Goal: Information Seeking & Learning: Understand process/instructions

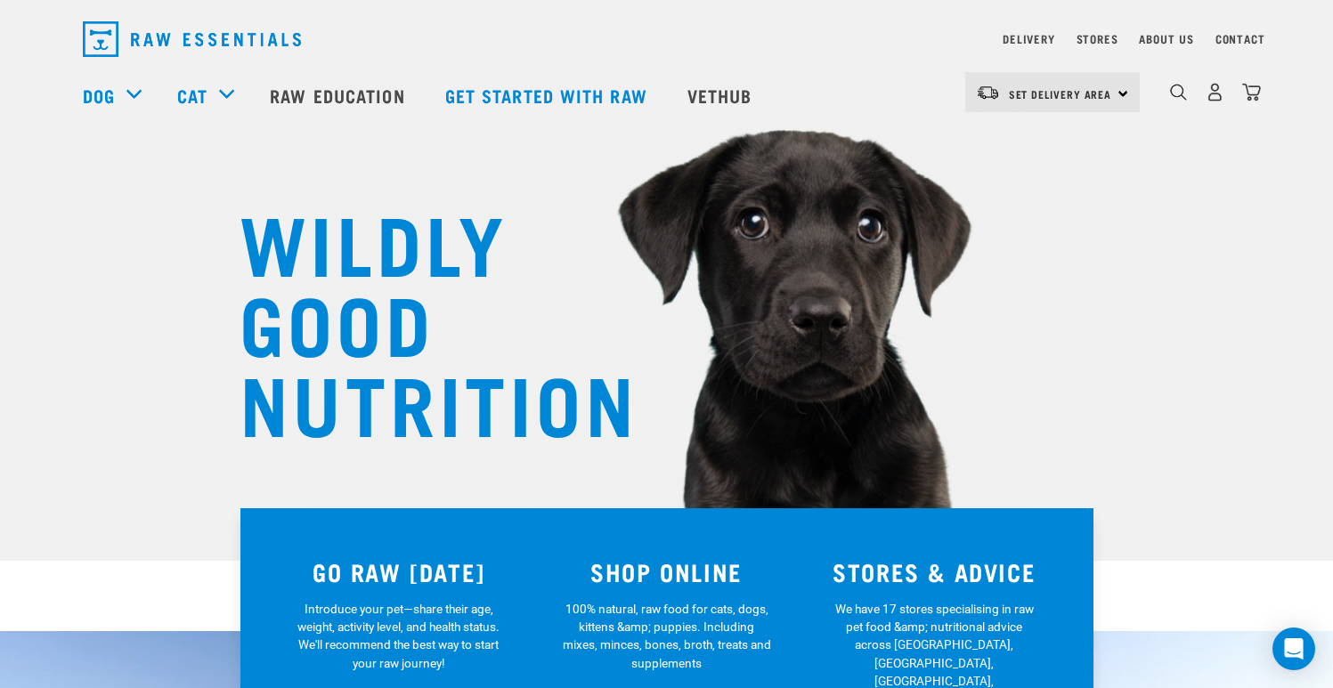
scroll to position [46, 0]
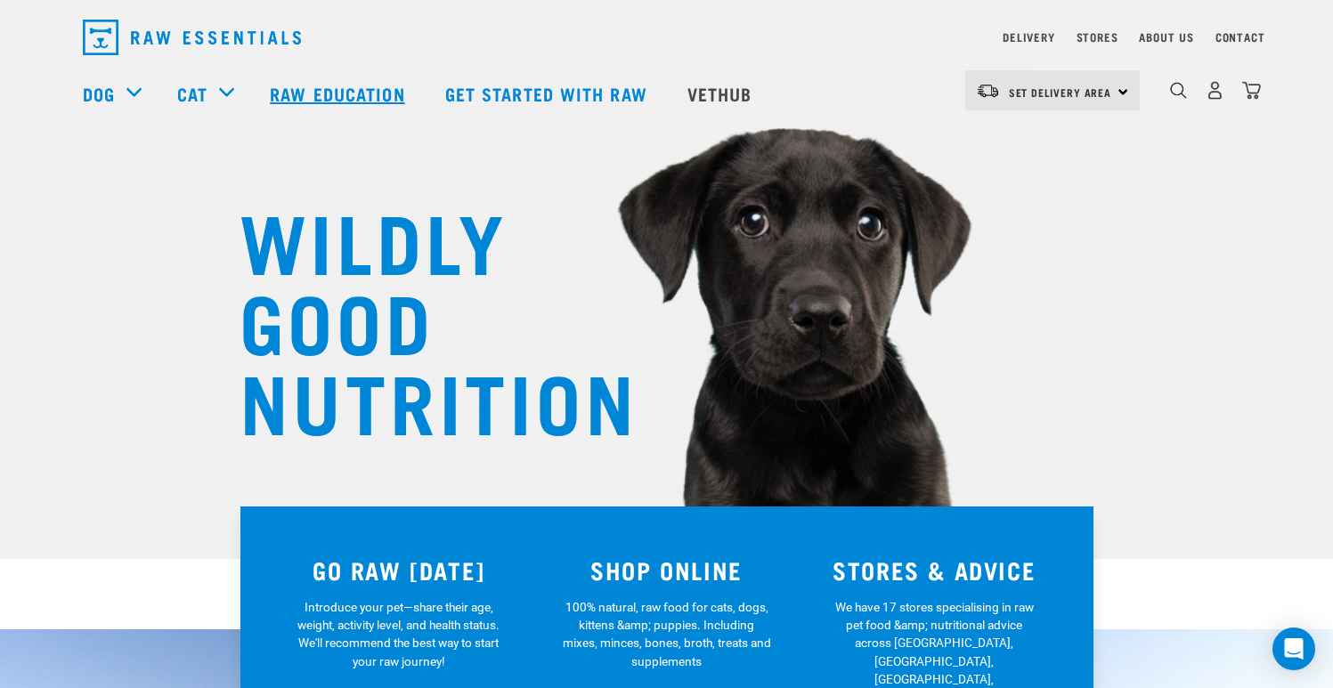
click at [350, 79] on link "Raw Education" at bounding box center [339, 93] width 174 height 71
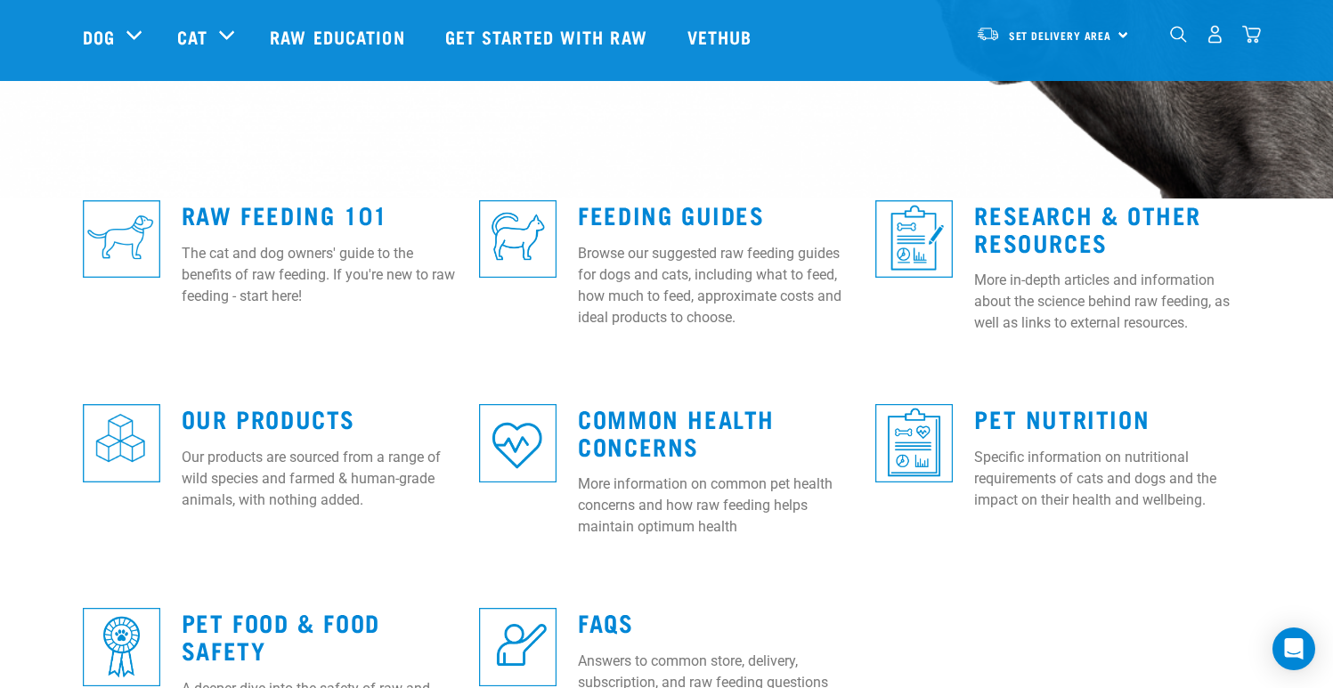
scroll to position [418, 0]
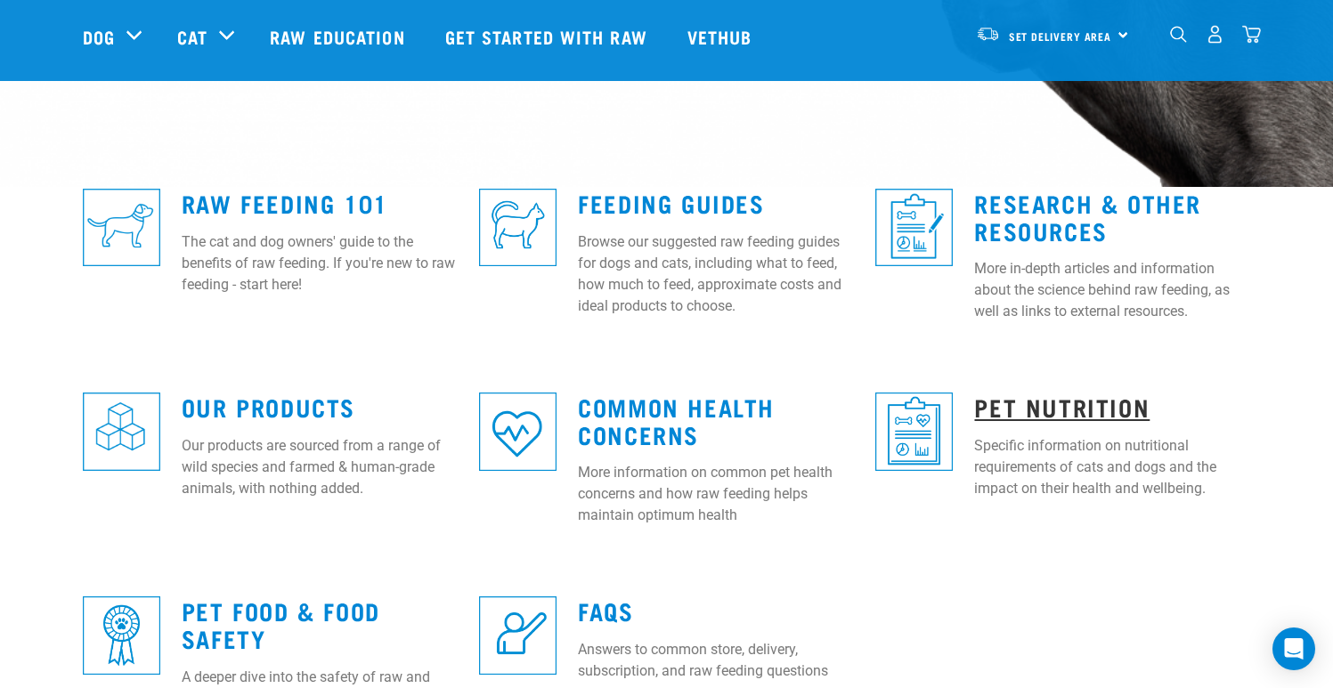
click at [1076, 403] on link "Pet Nutrition" at bounding box center [1061, 406] width 175 height 13
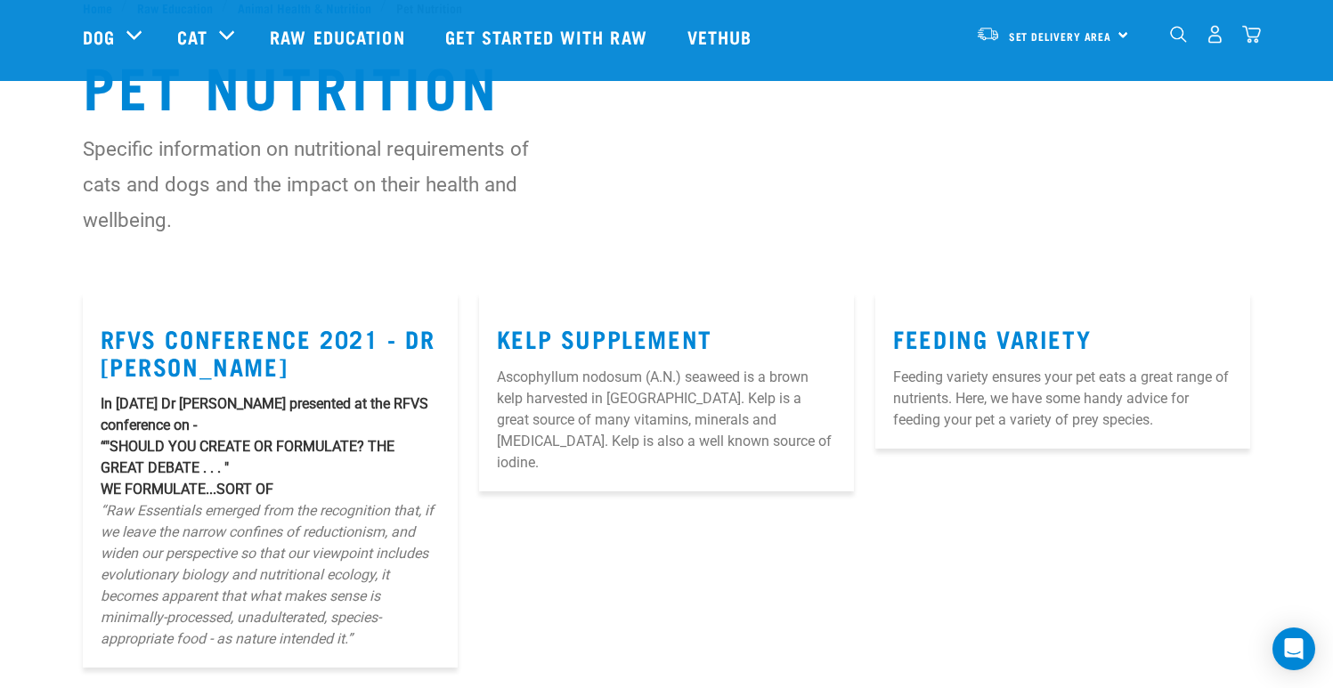
click at [621, 272] on div "Pet Nutrition Specific information on nutritional requirements of cats and dogs…" at bounding box center [666, 155] width 1333 height 276
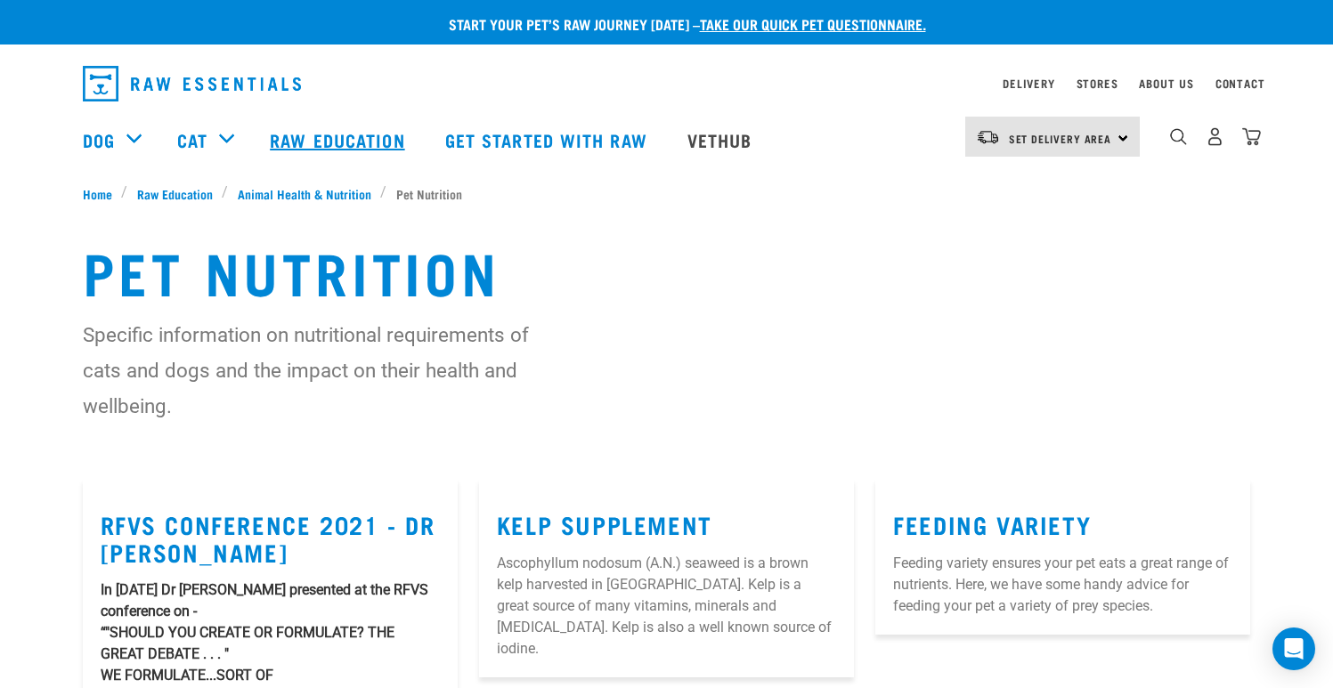
click at [367, 142] on link "Raw Education" at bounding box center [339, 139] width 174 height 71
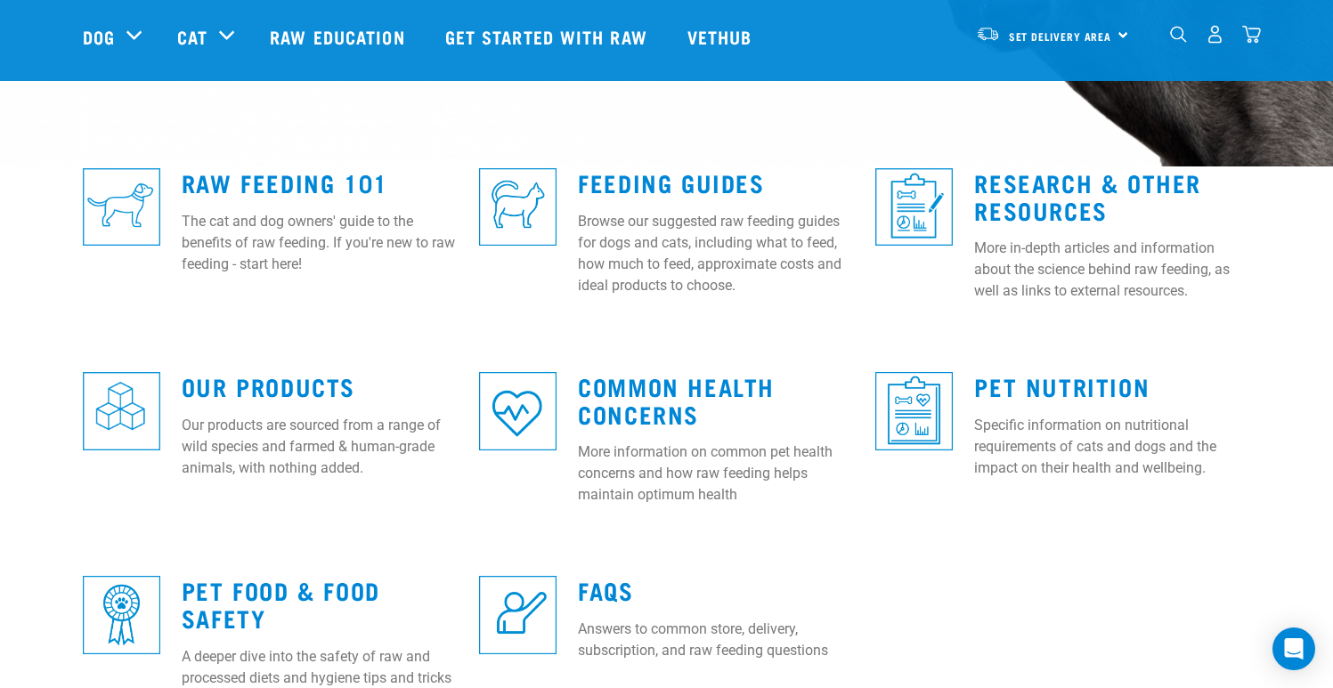
scroll to position [475, 0]
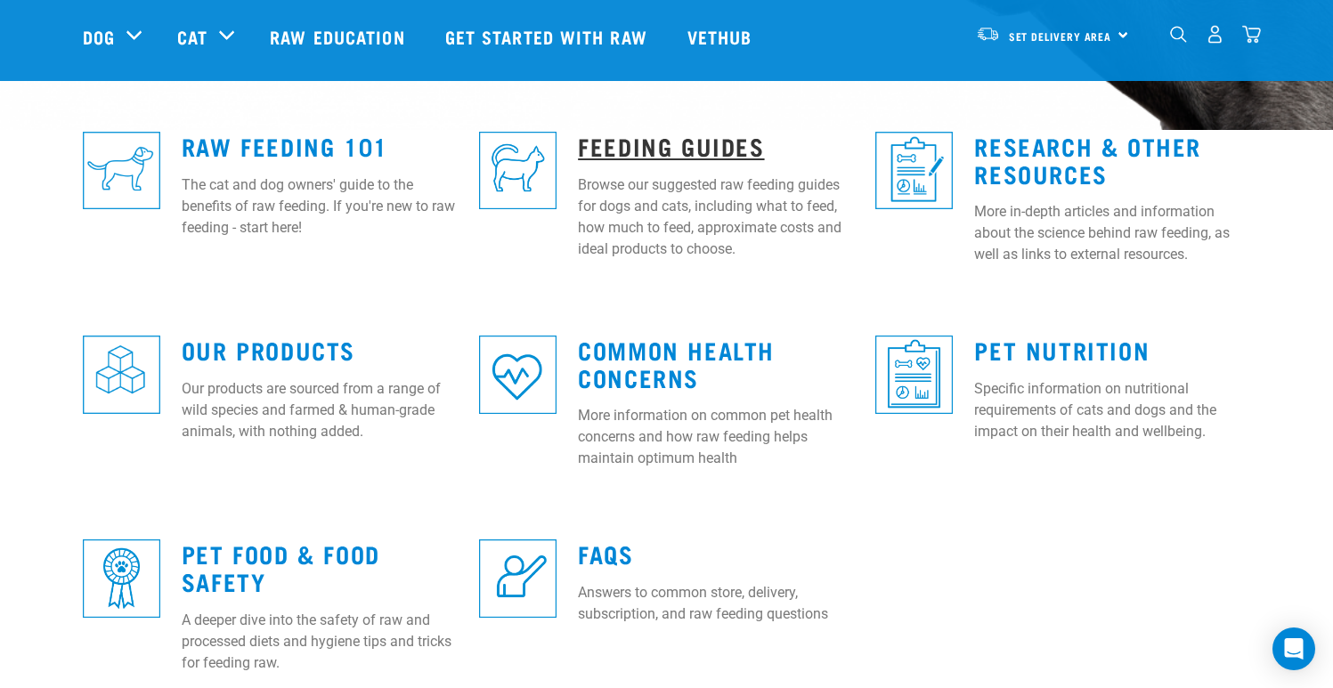
click at [719, 145] on link "Feeding Guides" at bounding box center [671, 145] width 186 height 13
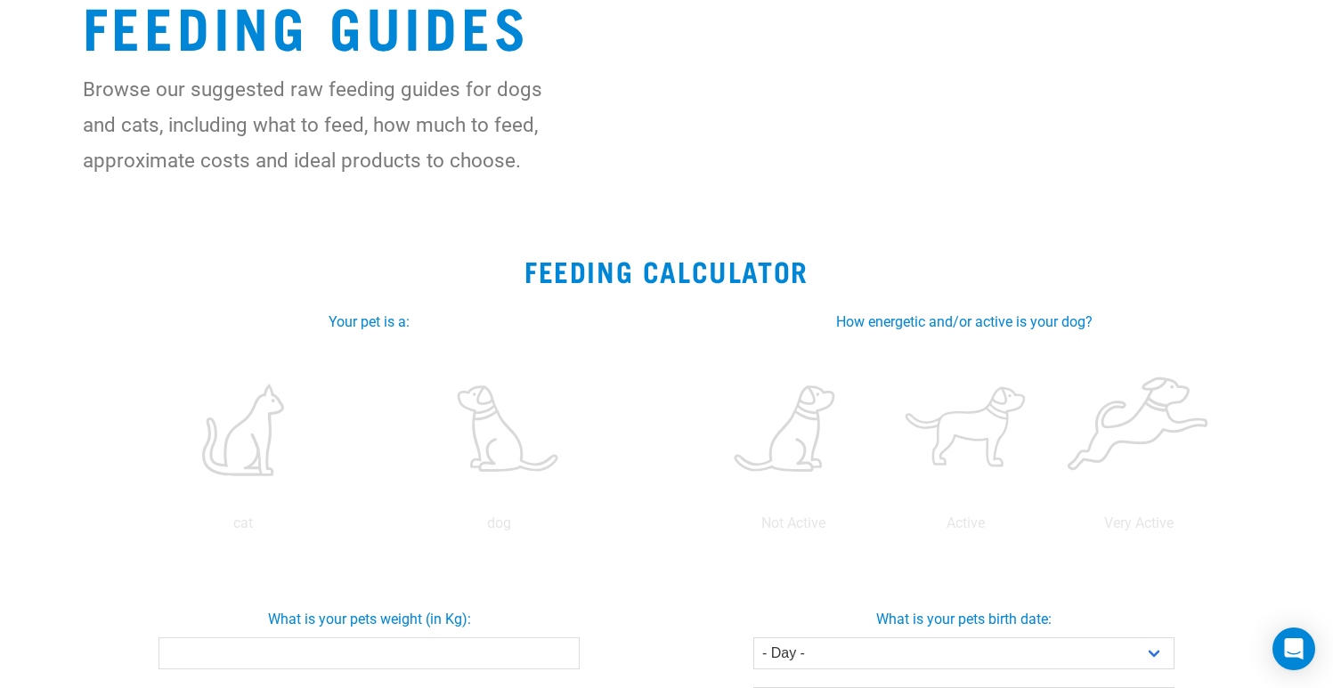
scroll to position [255, 0]
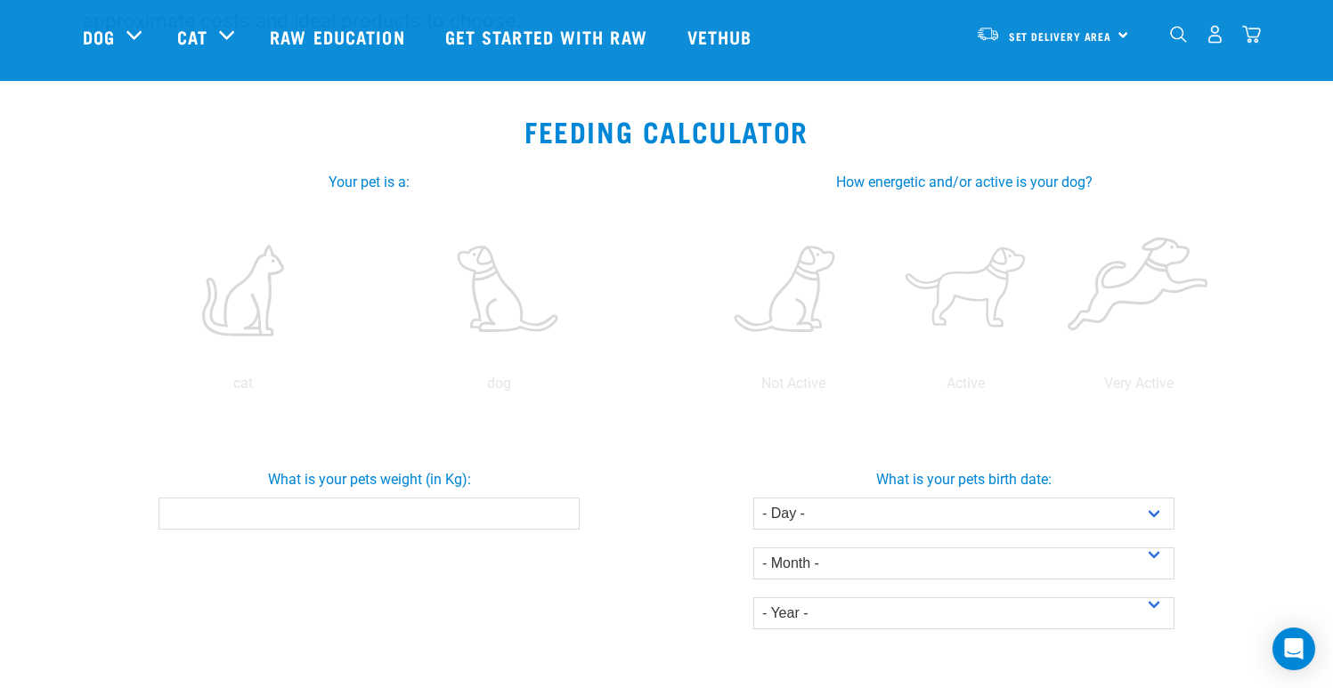
click at [444, 517] on input "What is your pets weight (in Kg):" at bounding box center [368, 514] width 421 height 32
type input "2.5"
click at [486, 291] on label at bounding box center [499, 290] width 248 height 151
click at [371, 388] on input "radio" at bounding box center [371, 388] width 0 height 0
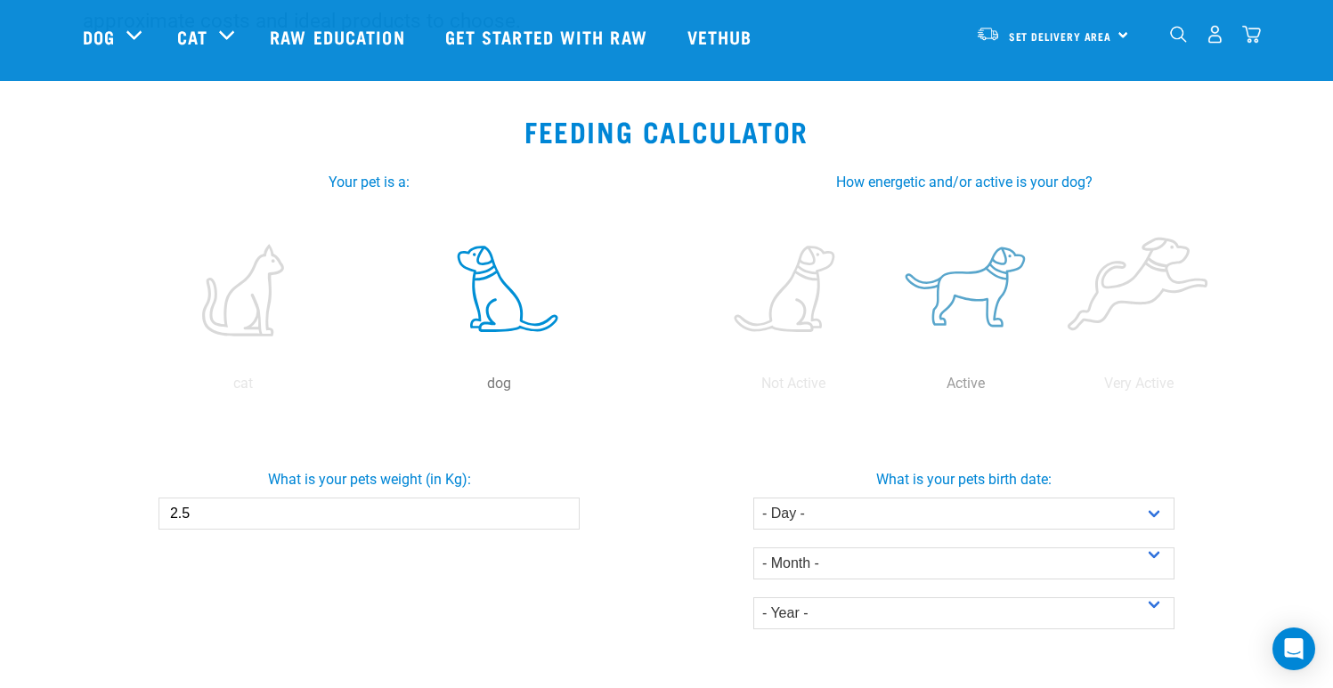
click at [952, 284] on label at bounding box center [966, 290] width 166 height 151
click at [879, 388] on input "radio" at bounding box center [879, 388] width 0 height 0
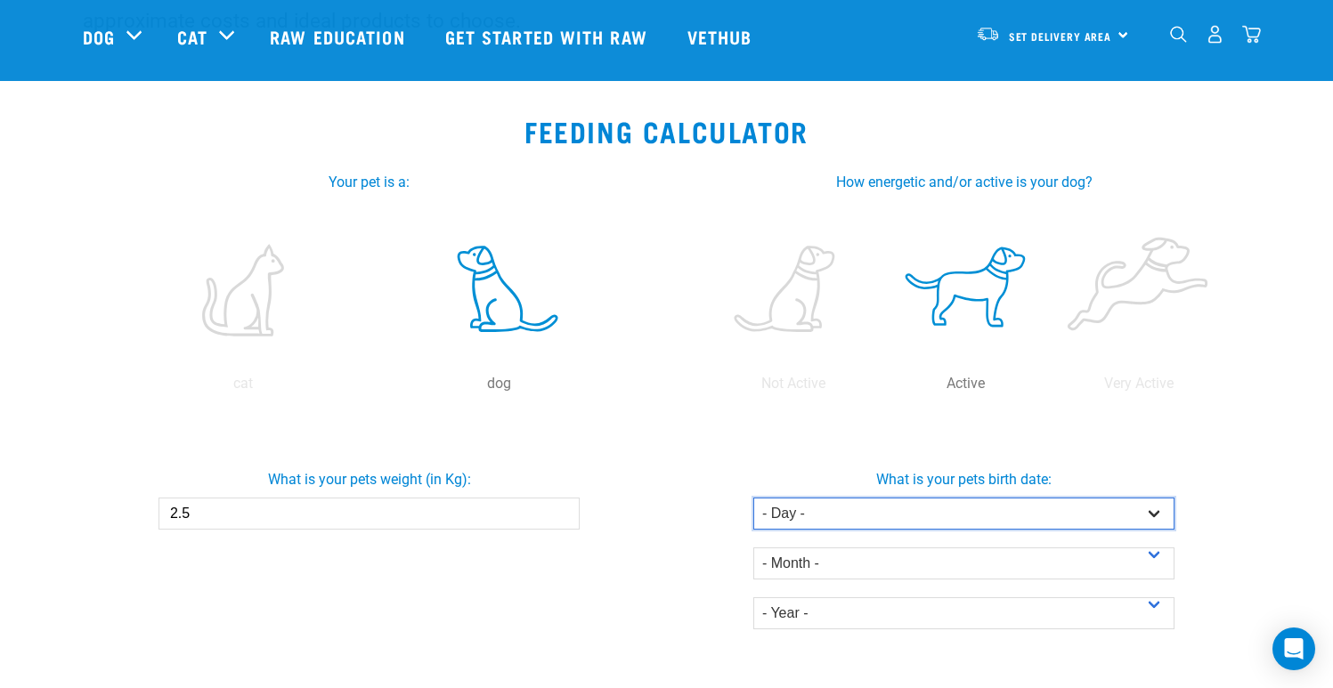
click at [903, 517] on select "- Day - 1 2 3 4 5 6 7 8 9 10 11 12 13 14 15 16 17 18 19 20 21 22 23 24 25 26 27" at bounding box center [963, 514] width 421 height 32
click at [753, 498] on select "- Day - 1 2 3 4 5 6 7 8 9 10 11 12 13 14 15 16 17 18 19 20 21 22 23 24 25 26 27" at bounding box center [963, 514] width 421 height 32
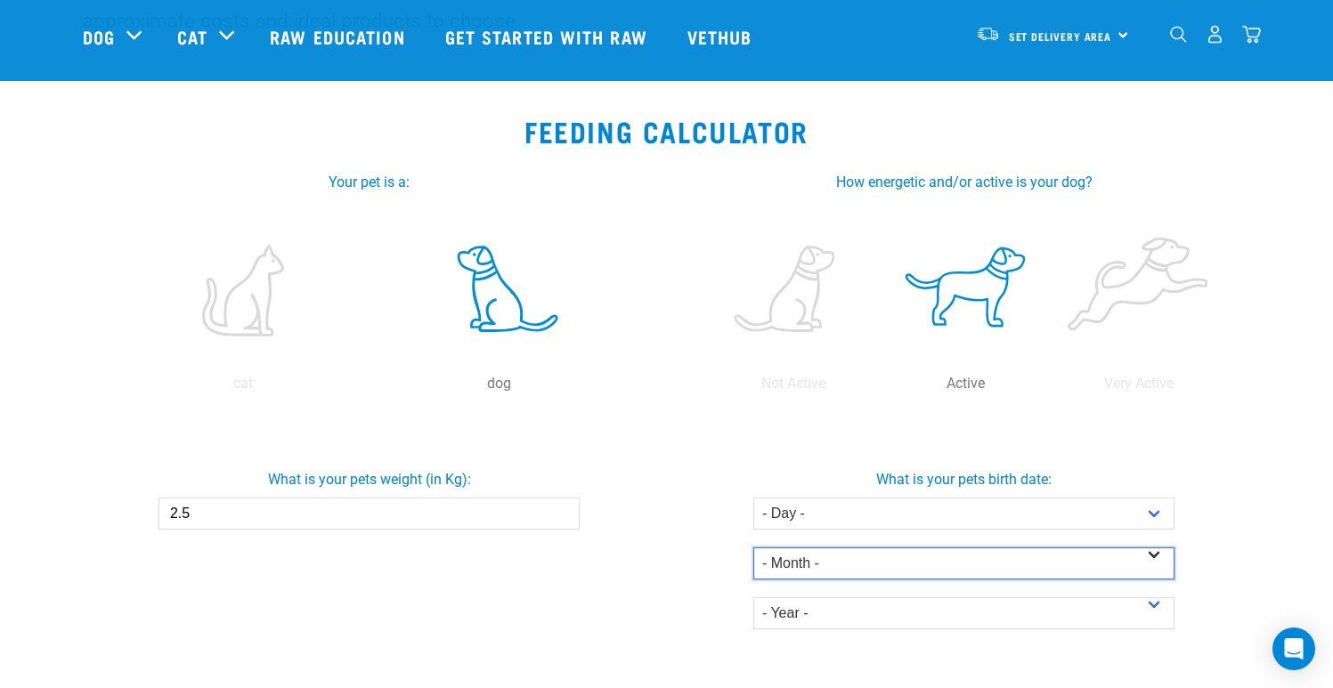
click at [879, 568] on select "- Month - January February March April May June July August September October N…" at bounding box center [963, 563] width 421 height 32
select select "June"
click at [753, 547] on select "- Month - January February March April May June July August September October N…" at bounding box center [963, 563] width 421 height 32
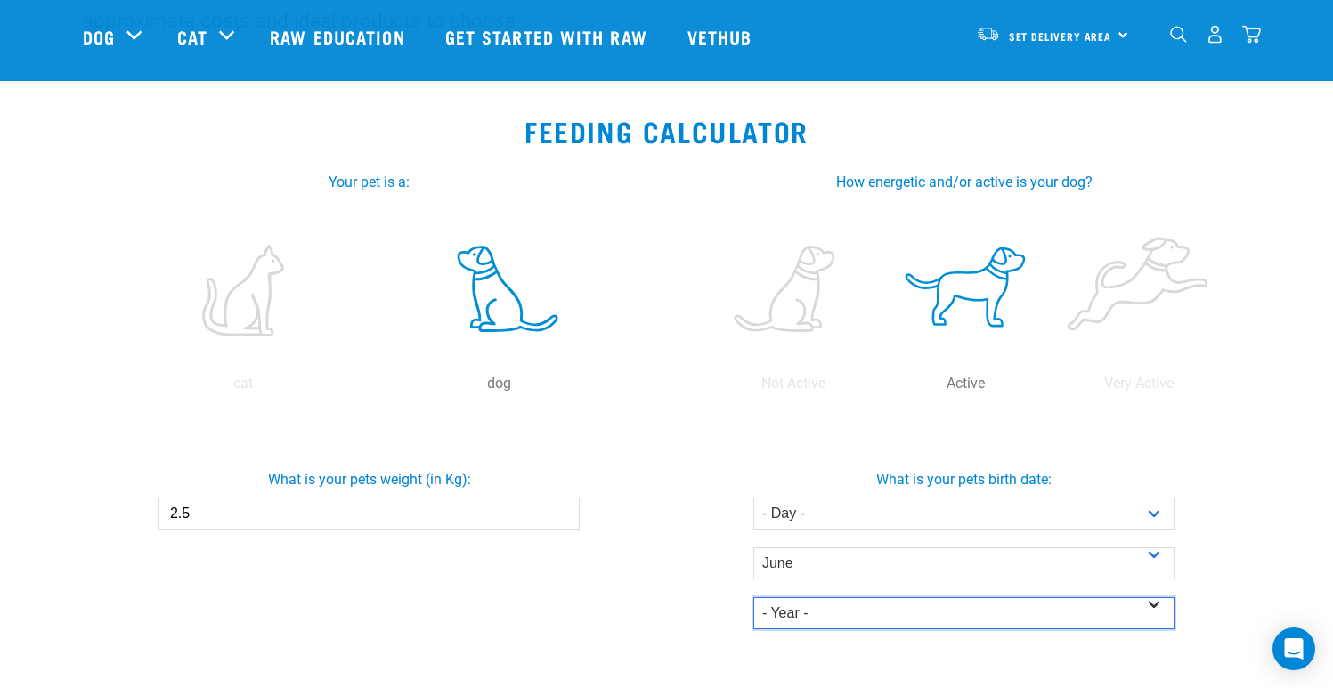
click at [912, 612] on select "- Year - 2025 2024 2023 2022 2021 2020 2019 2018 2017 2016 2015 2014" at bounding box center [963, 613] width 421 height 32
select select "2025"
click at [753, 597] on select "- Year - 2025 2024 2023 2022 2021 2020 2019 2018 2017 2016 2015 2014" at bounding box center [963, 613] width 421 height 32
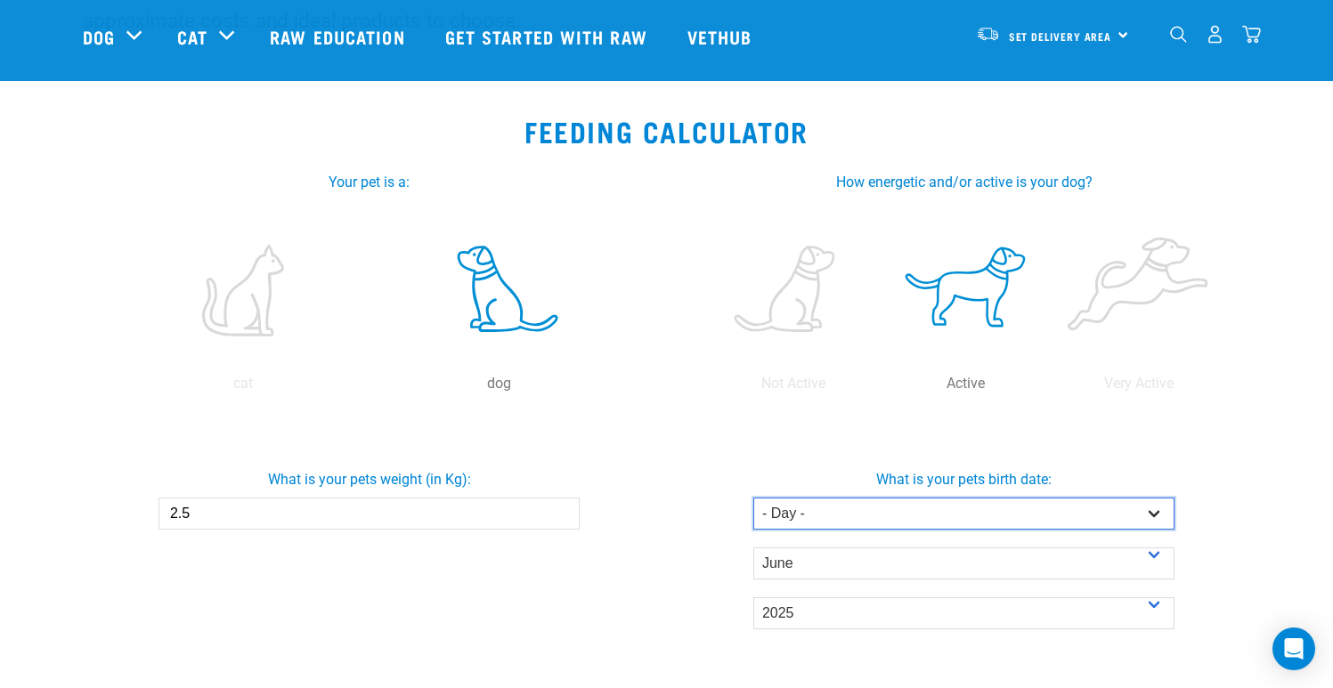
click at [901, 519] on select "- Day - 1 2 3 4 5 6 7 8 9 10 11 12 13 14 15 16 17 18 19 20 21 22 23 24 25 26 27" at bounding box center [963, 514] width 421 height 32
select select "19"
click at [753, 498] on select "- Day - 1 2 3 4 5 6 7 8 9 10 11 12 13 14 15 16 17 18 19 20 21 22 23 24 25 26 27" at bounding box center [963, 514] width 421 height 32
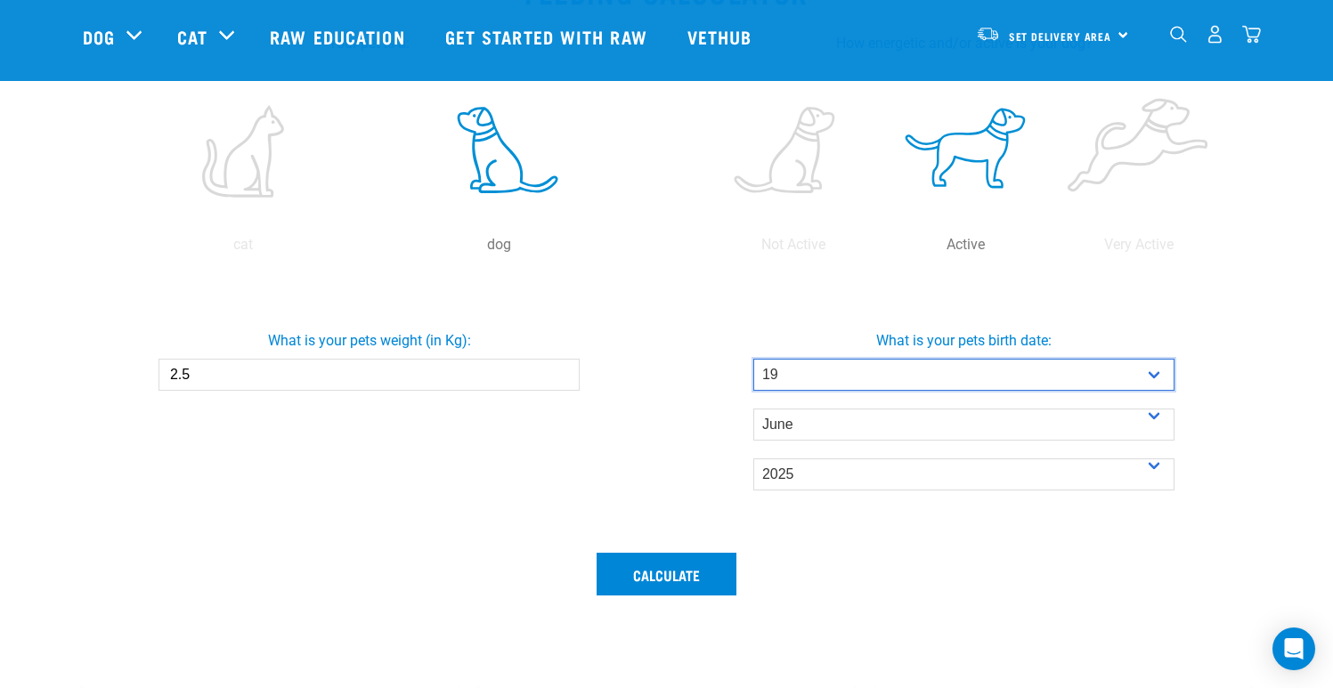
scroll to position [398, 0]
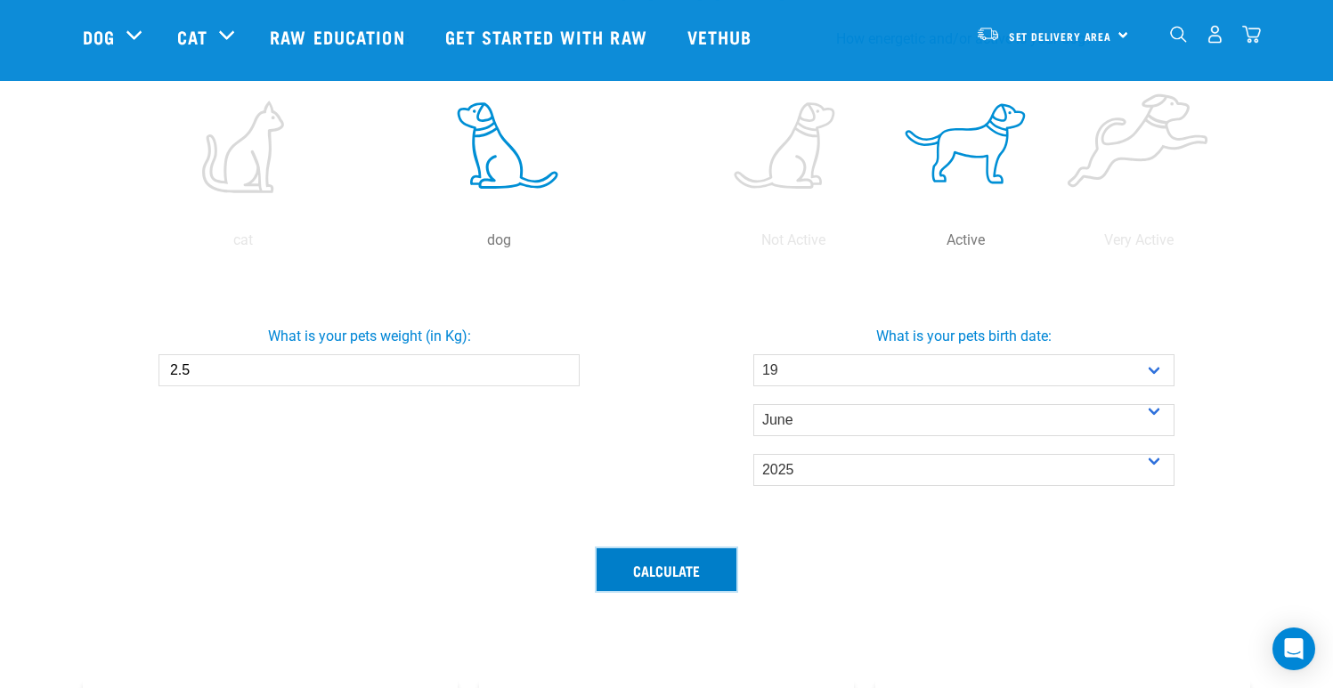
click at [725, 571] on button "Calculate" at bounding box center [666, 569] width 140 height 43
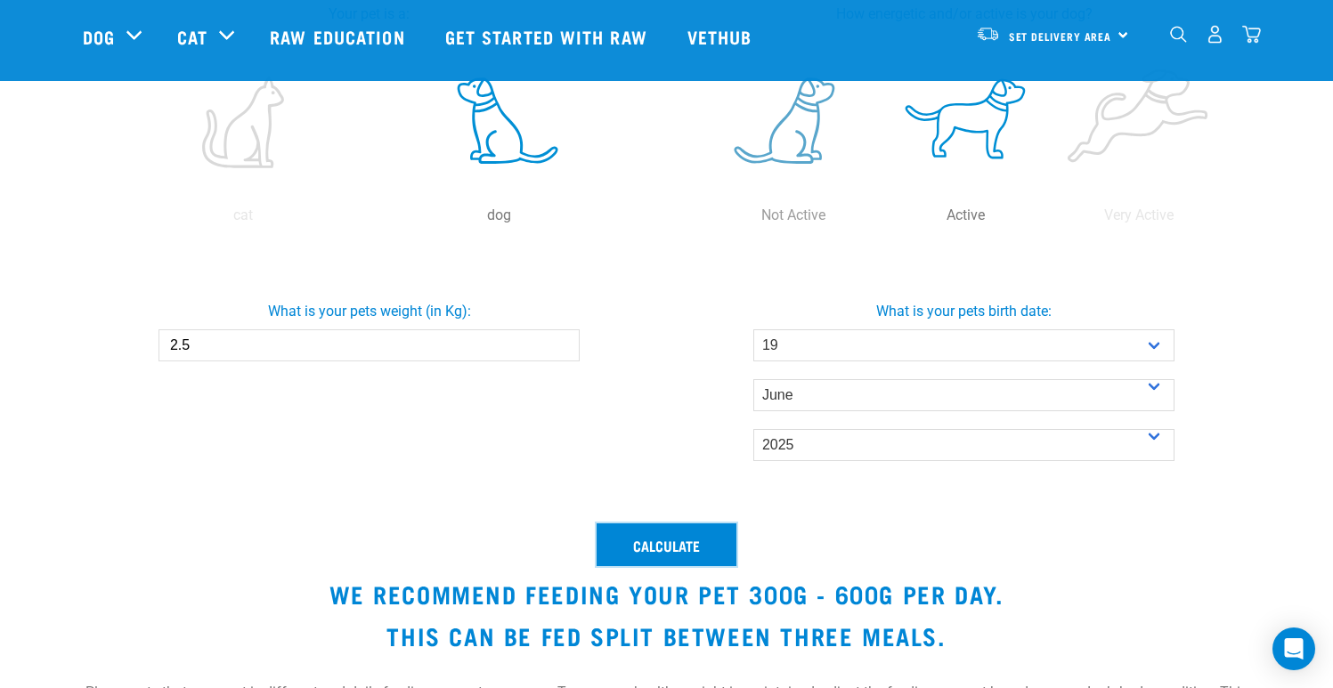
scroll to position [417, 0]
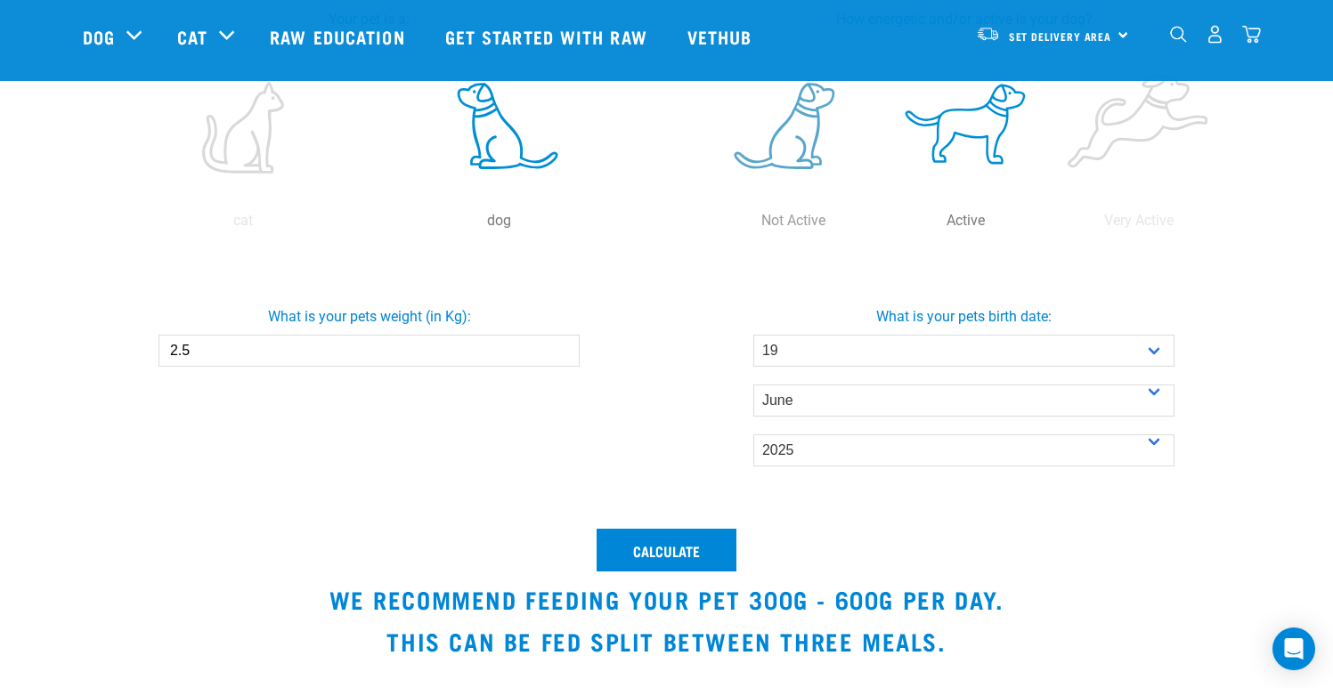
click at [813, 142] on label at bounding box center [793, 127] width 166 height 151
click at [707, 225] on input "radio" at bounding box center [707, 225] width 0 height 0
click at [775, 157] on label at bounding box center [793, 127] width 166 height 151
click at [707, 225] on input "radio" at bounding box center [707, 225] width 0 height 0
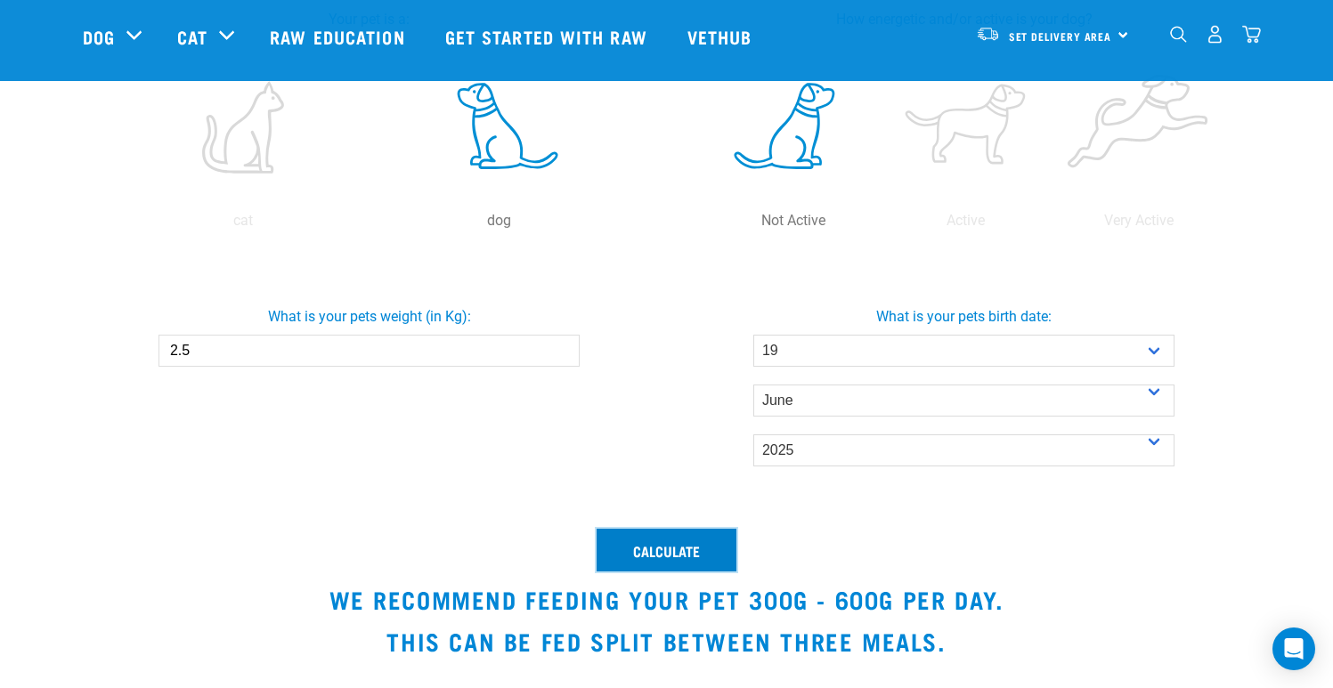
click at [688, 549] on button "Calculate" at bounding box center [666, 550] width 140 height 43
click at [687, 552] on button "Calculate" at bounding box center [666, 550] width 140 height 43
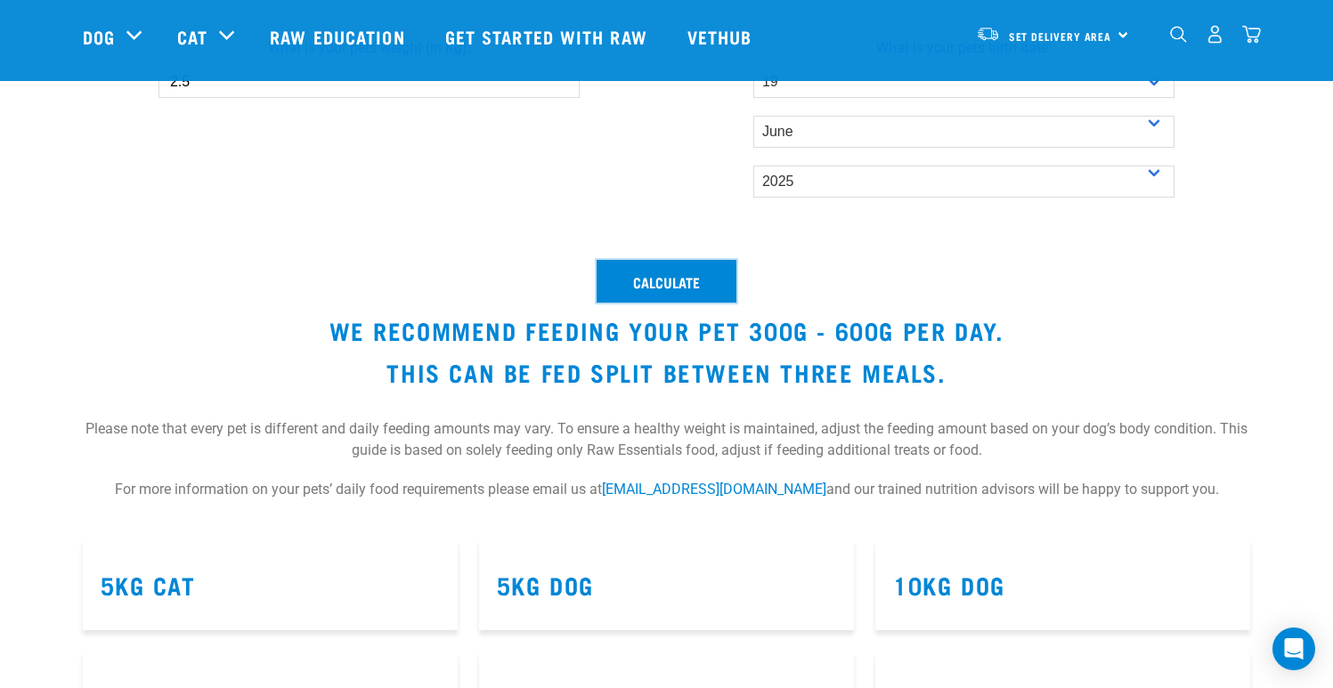
scroll to position [685, 0]
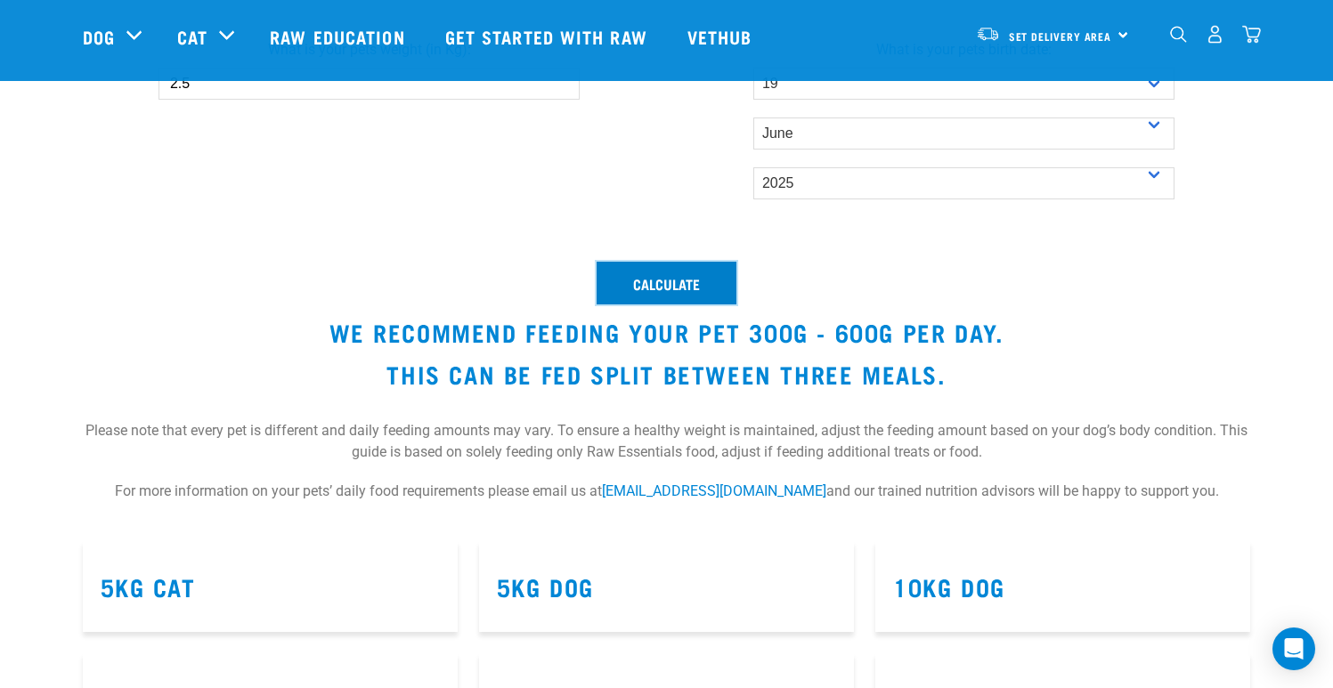
click at [667, 285] on button "Calculate" at bounding box center [666, 283] width 140 height 43
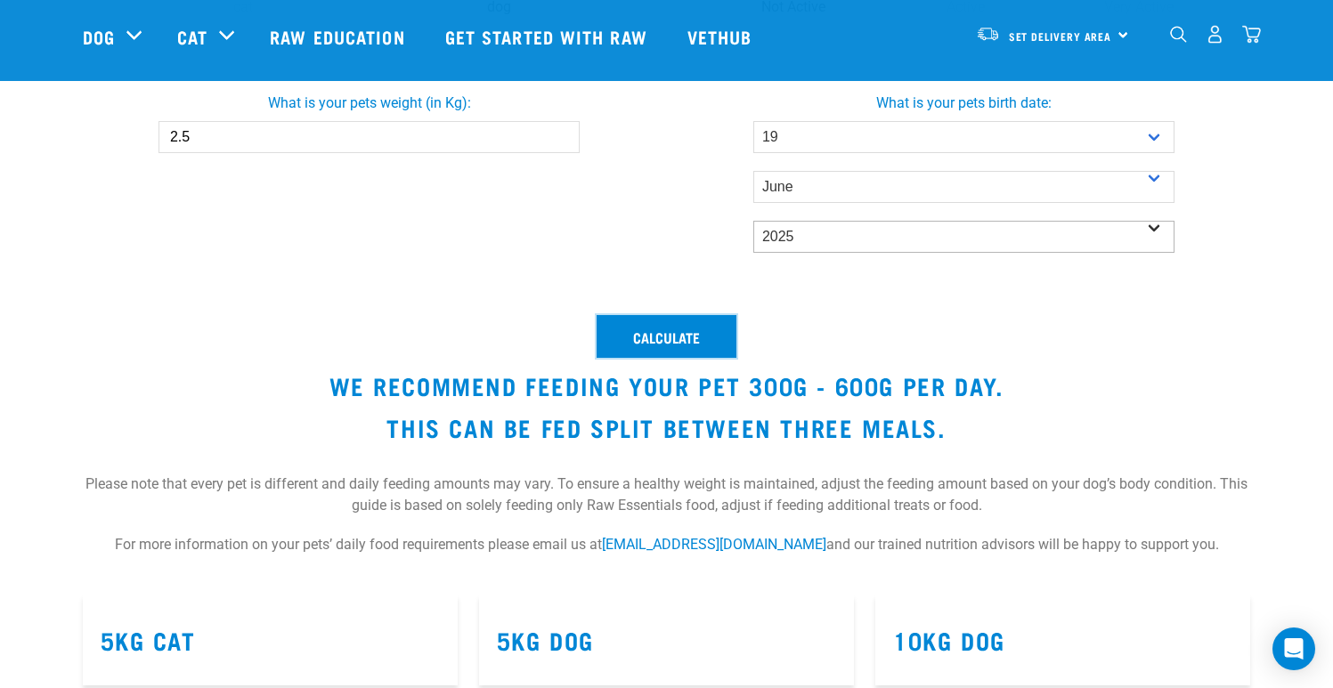
scroll to position [528, 0]
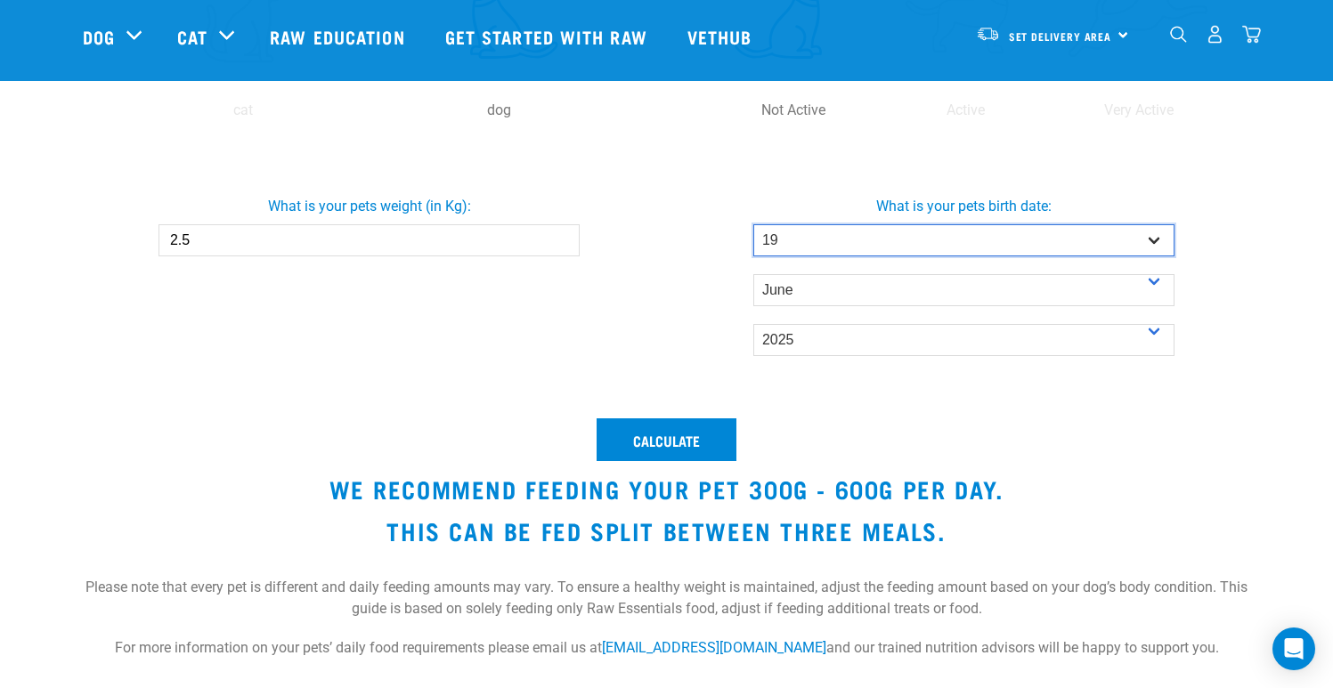
click at [916, 244] on select "- Day - 1 2 3 4 5 6 7 8 9 10 11 12 13 14 15 16 17 18 19 20 21 22 23 24 25 26 27" at bounding box center [963, 240] width 421 height 32
click at [753, 224] on select "- Day - 1 2 3 4 5 6 7 8 9 10 11 12 13 14 15 16 17 18 19 20 21 22 23 24 25 26 27" at bounding box center [963, 240] width 421 height 32
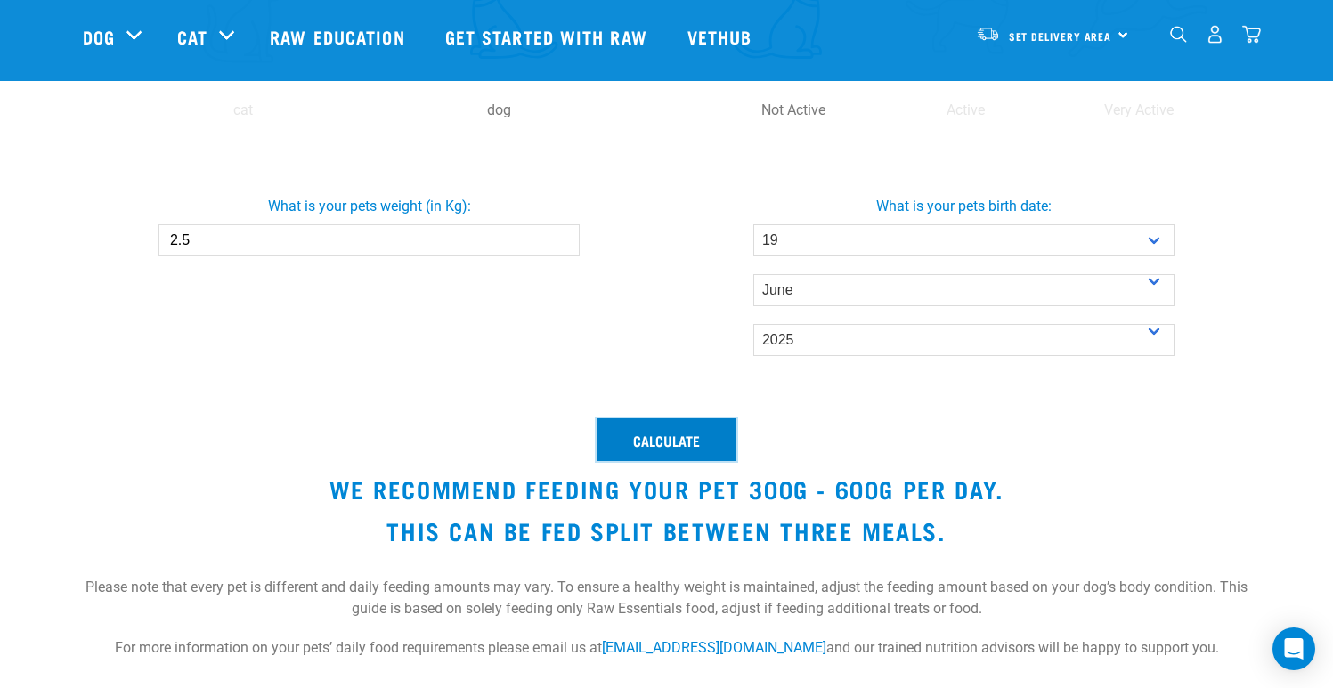
click at [688, 418] on button "Calculate" at bounding box center [666, 439] width 140 height 43
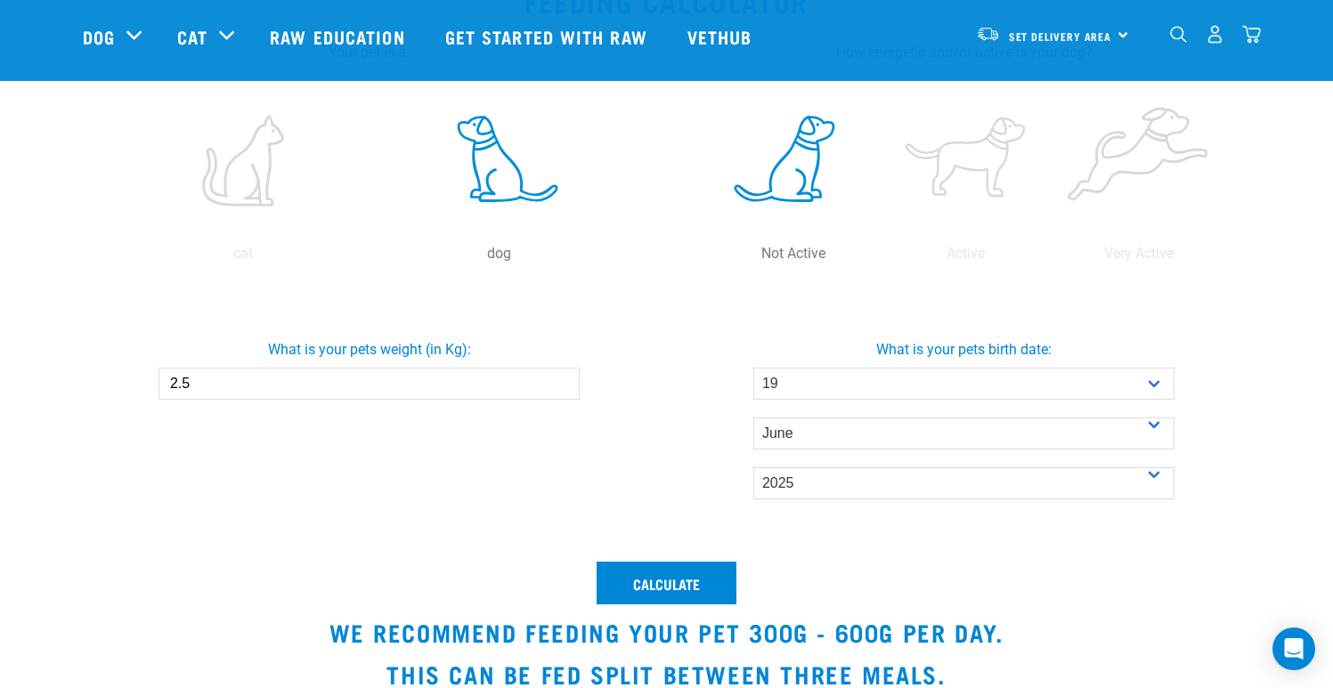
click at [790, 172] on label at bounding box center [793, 160] width 166 height 151
click at [707, 258] on input "radio" at bounding box center [707, 258] width 0 height 0
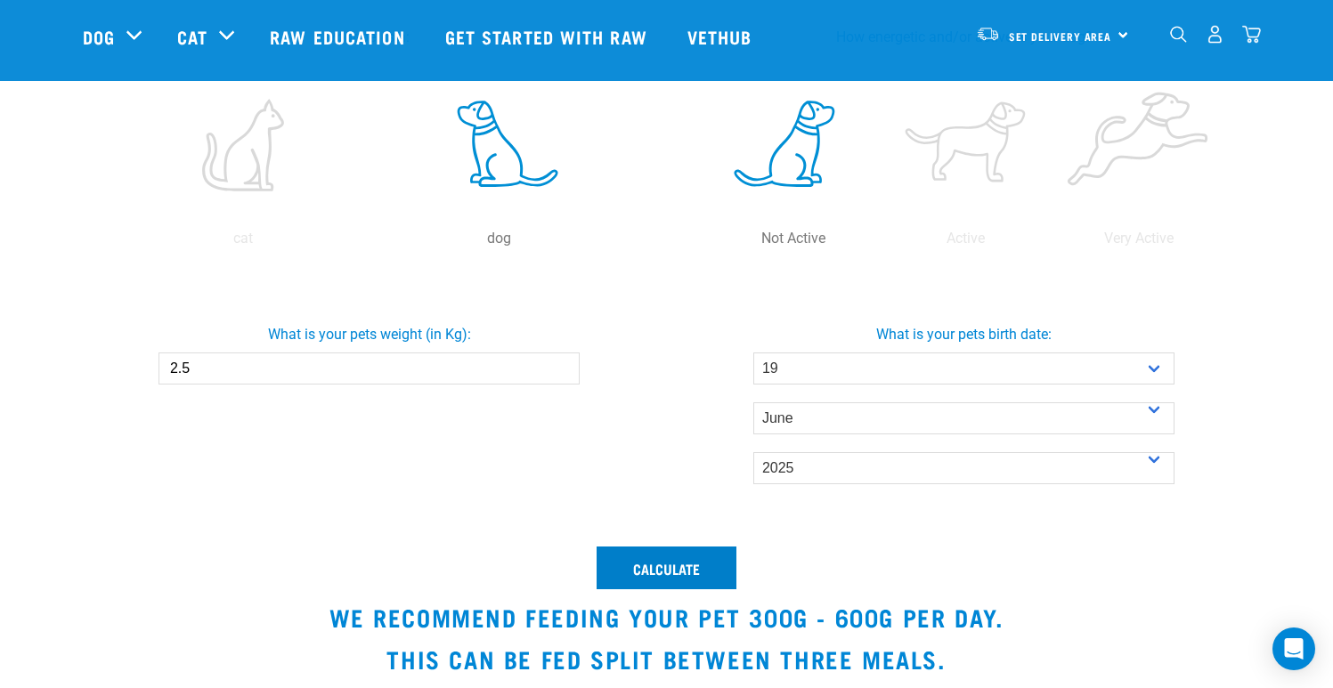
scroll to position [401, 0]
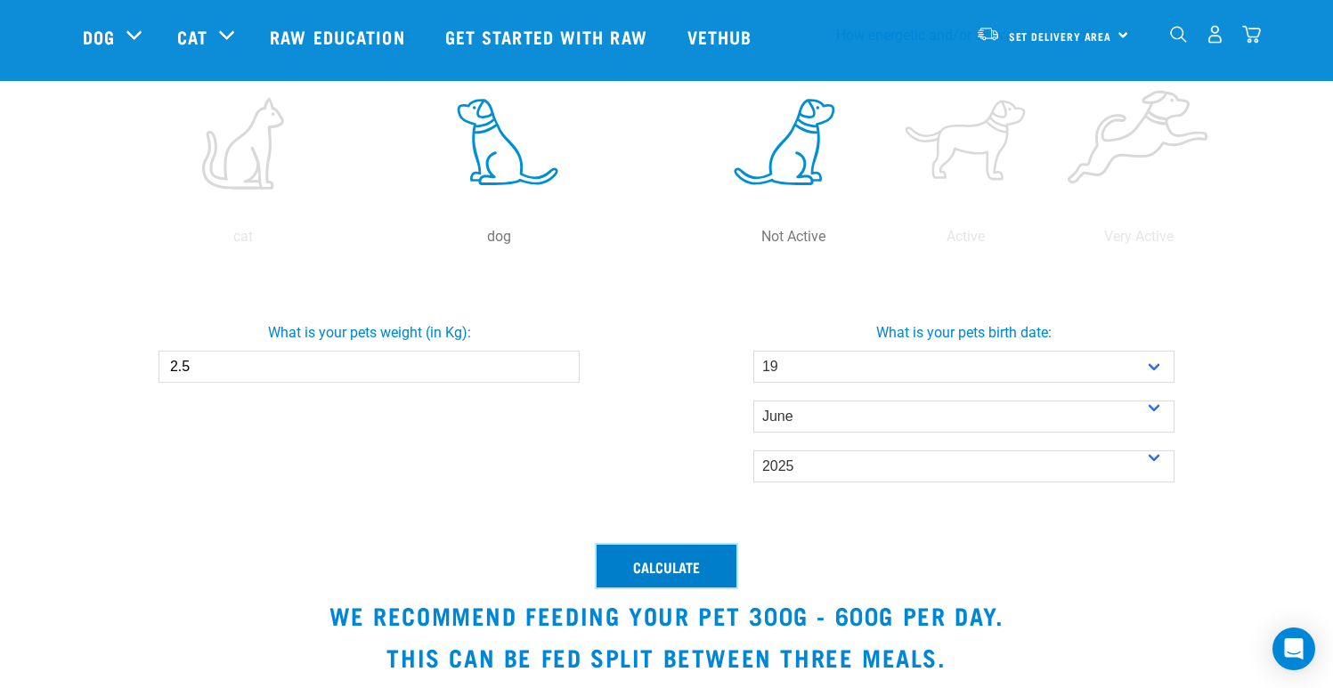
click at [706, 561] on button "Calculate" at bounding box center [666, 566] width 140 height 43
click at [691, 568] on button "Calculate" at bounding box center [666, 566] width 140 height 43
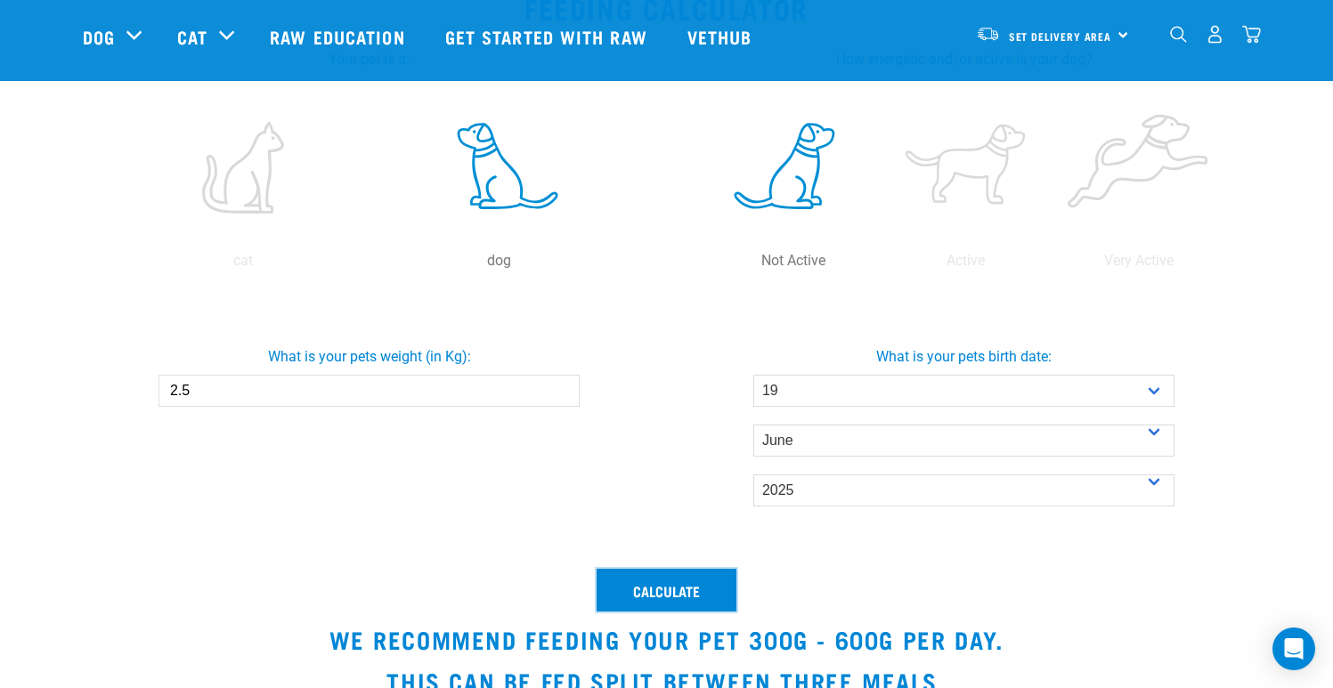
scroll to position [378, 0]
click at [693, 589] on button "Calculate" at bounding box center [666, 589] width 140 height 43
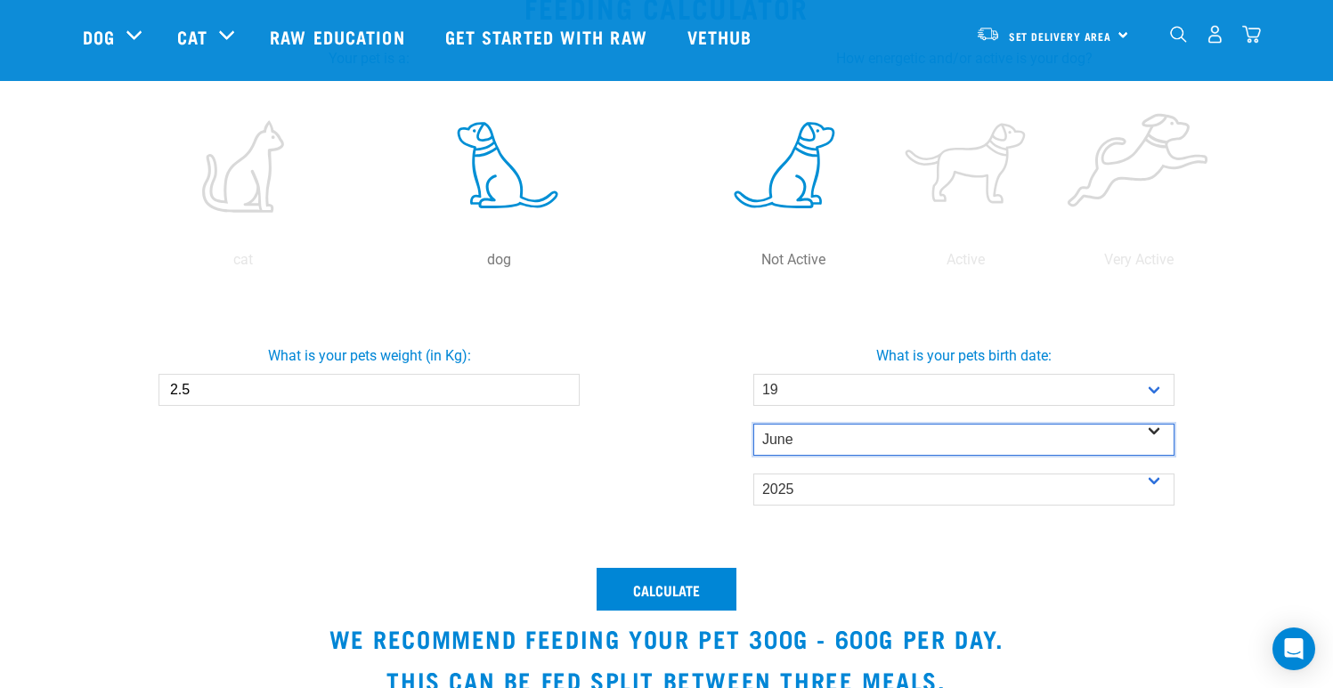
click at [985, 435] on select "- Month - January February March April May June July August September October N…" at bounding box center [963, 440] width 421 height 32
click at [753, 424] on select "- Month - January February March April May June July August September October N…" at bounding box center [963, 440] width 421 height 32
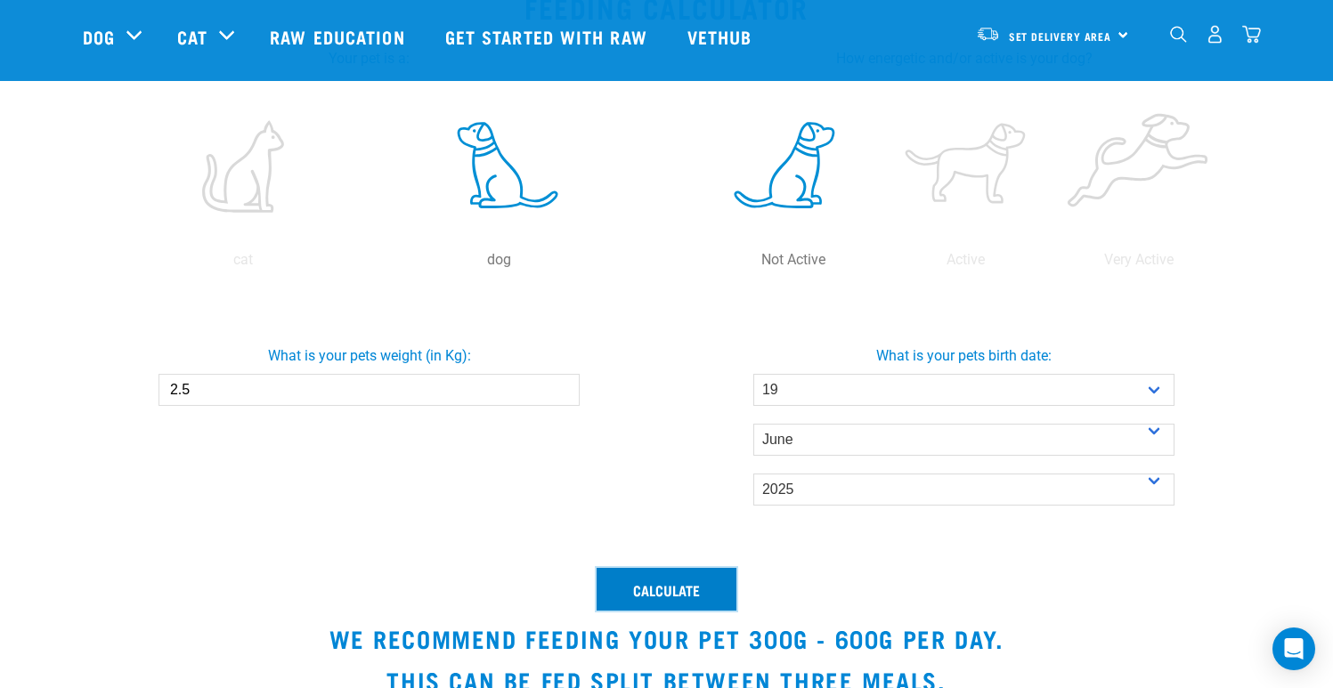
click at [682, 588] on button "Calculate" at bounding box center [666, 589] width 140 height 43
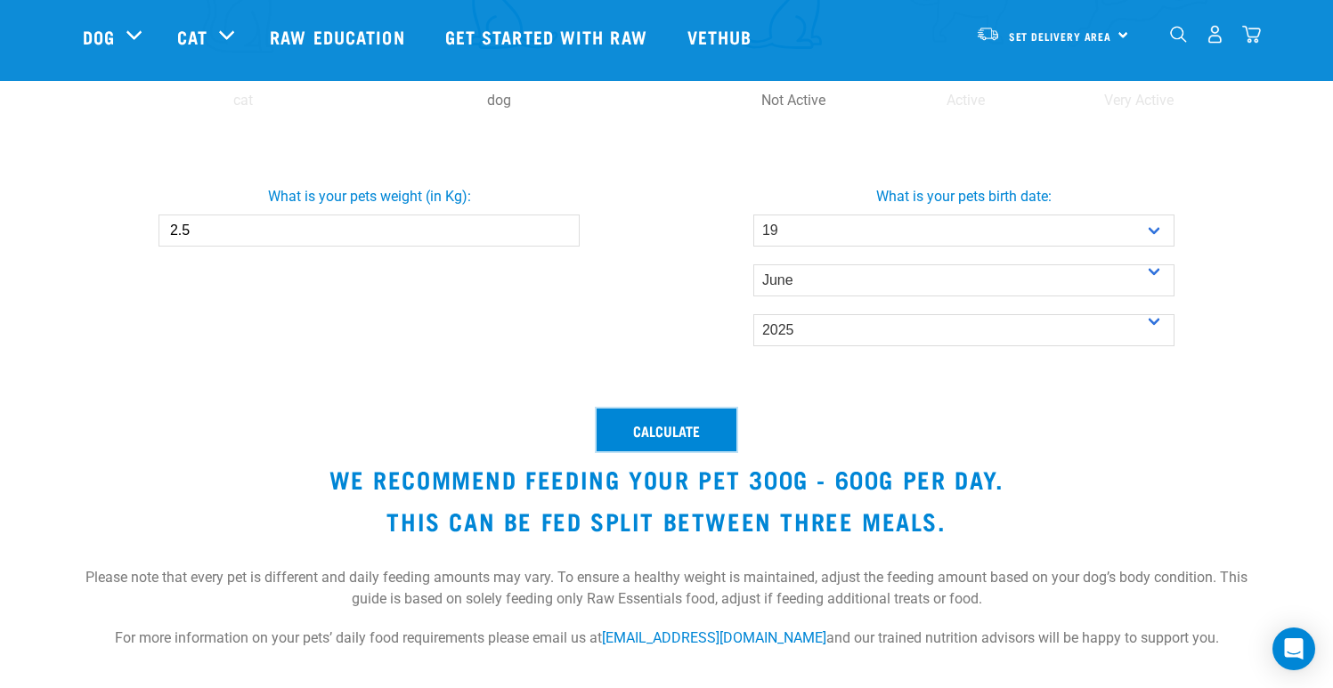
scroll to position [540, 0]
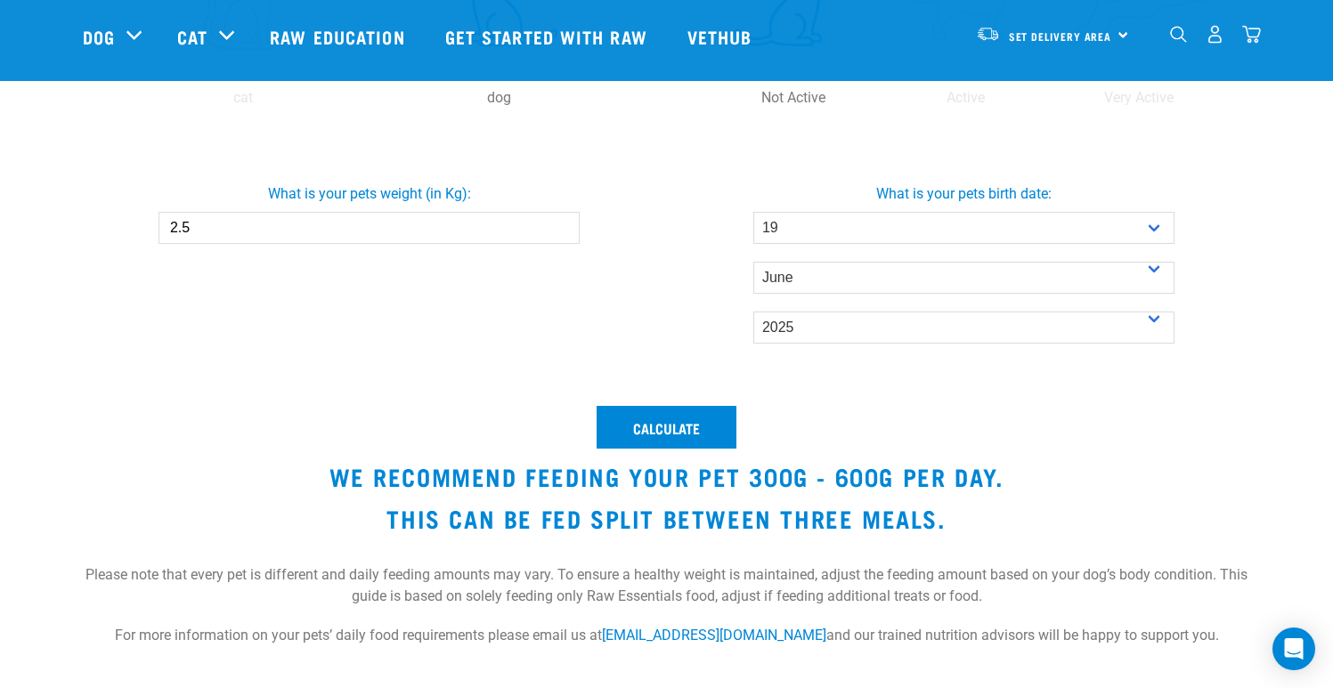
click at [353, 425] on div "Calculate We recommend feeding your pet 300g - 600g per day. This can be fed sp…" at bounding box center [666, 535] width 1189 height 280
click at [380, 227] on input "2.5" at bounding box center [368, 228] width 421 height 32
type input "2.5"
click at [596, 406] on button "Calculate" at bounding box center [666, 427] width 140 height 43
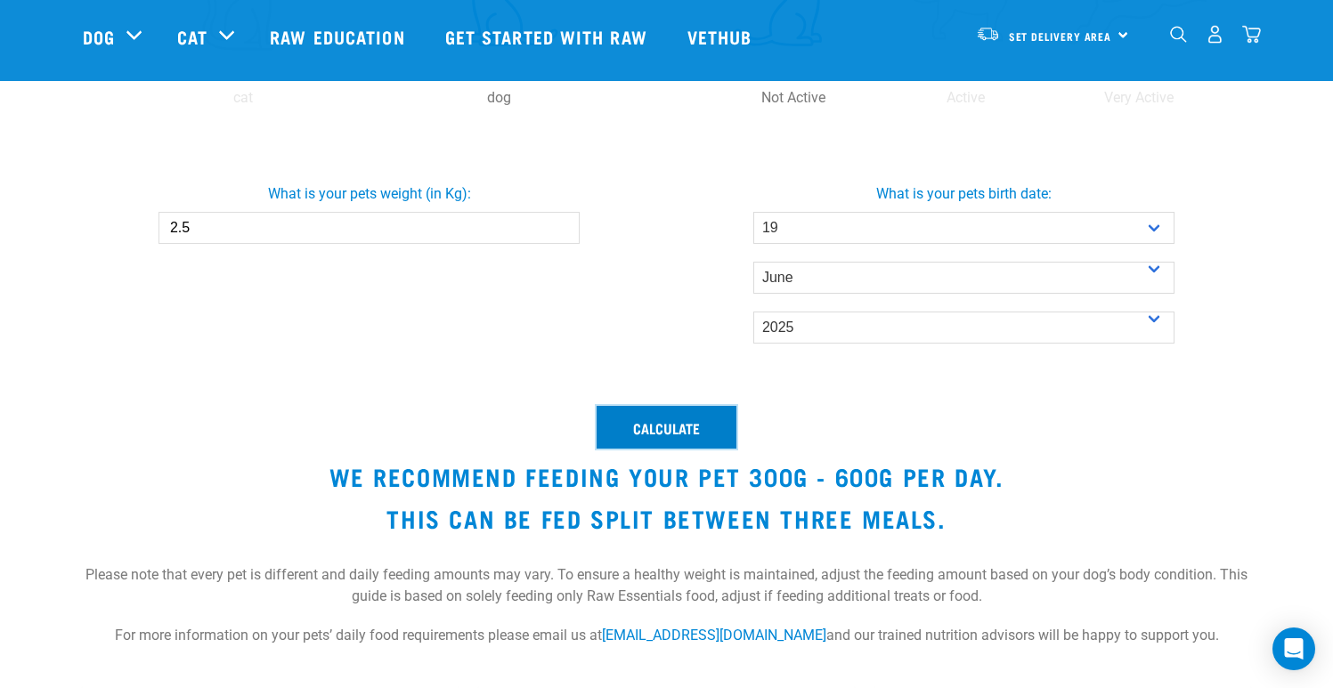
click at [645, 435] on button "Calculate" at bounding box center [666, 427] width 140 height 43
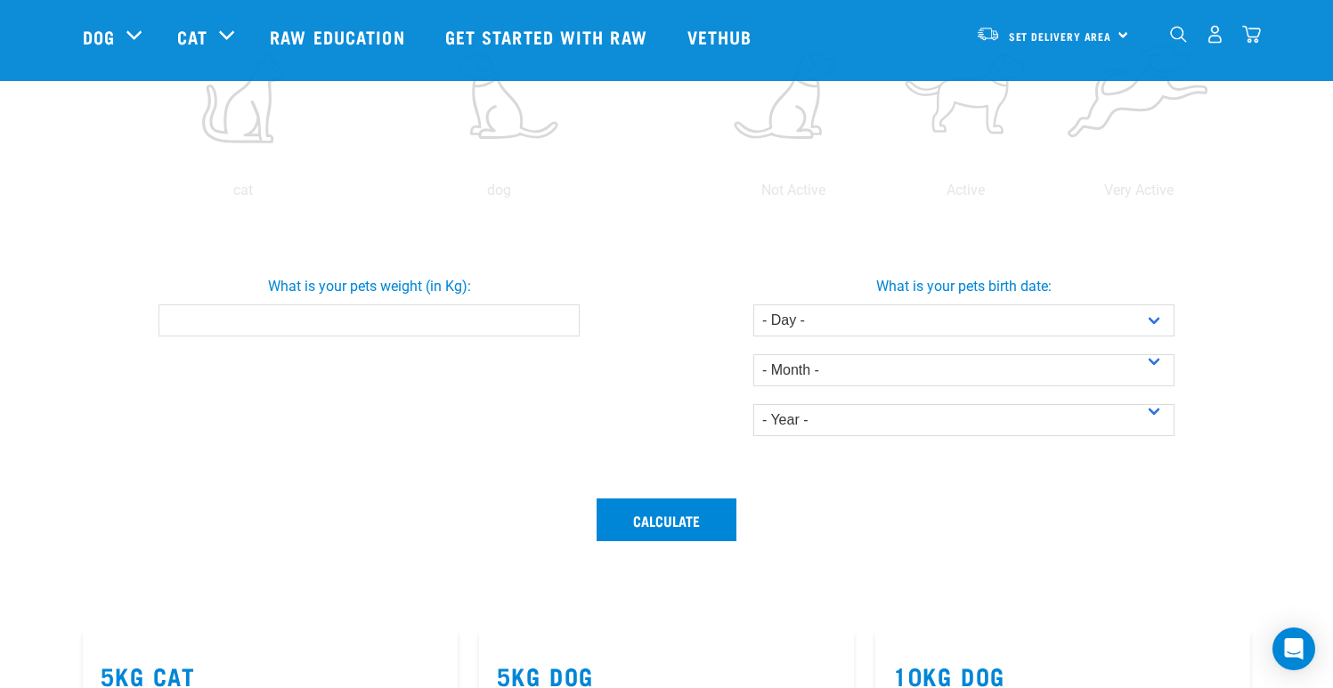
scroll to position [479, 0]
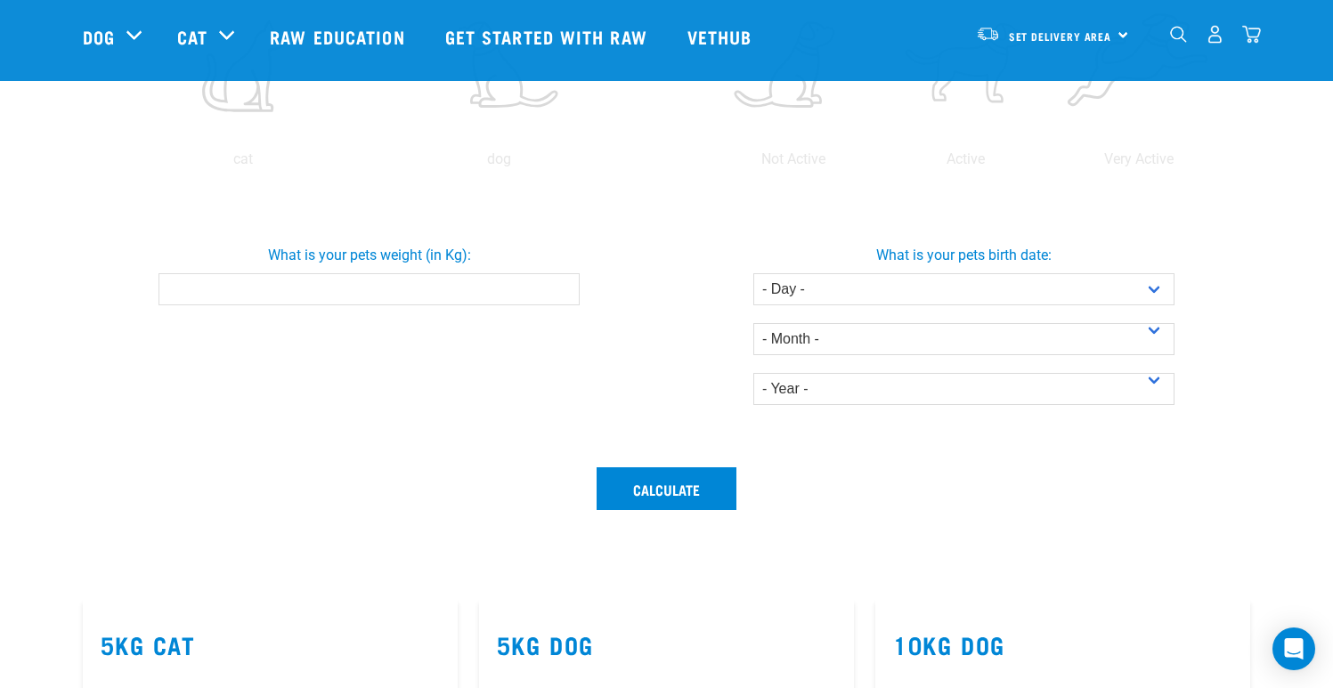
click at [529, 286] on input "What is your pets weight (in Kg):" at bounding box center [368, 289] width 421 height 32
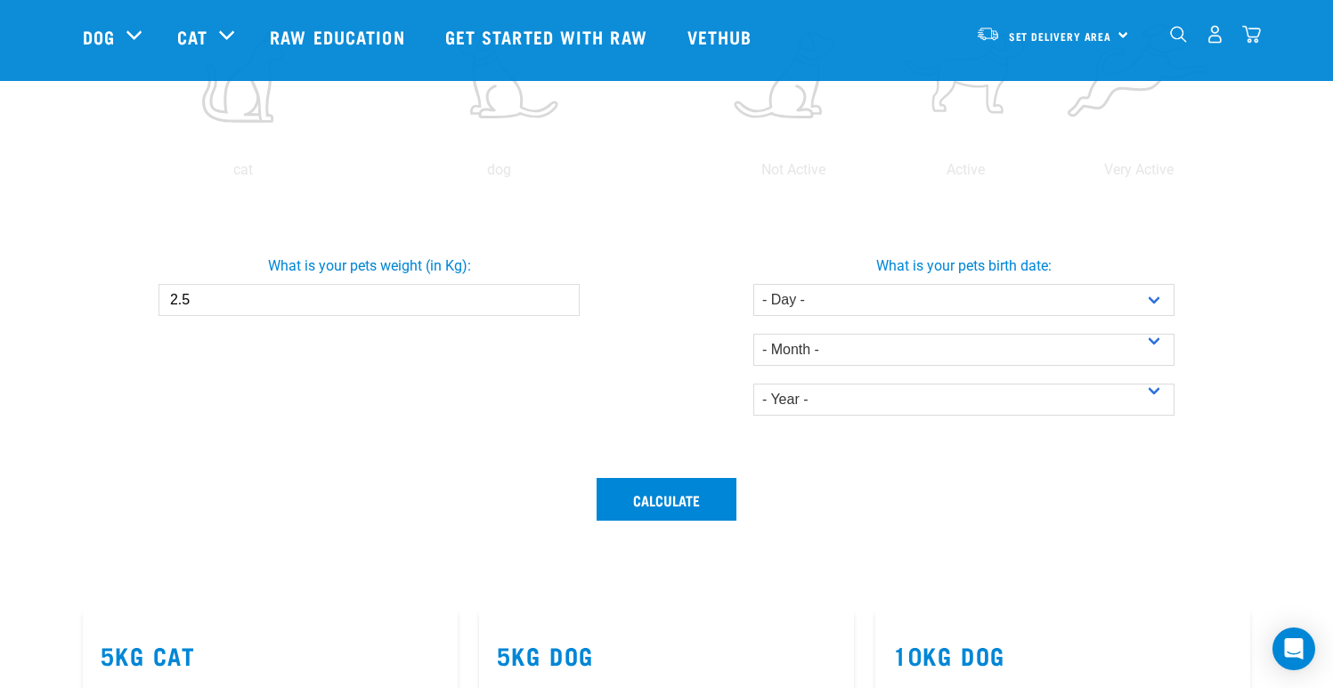
scroll to position [370, 0]
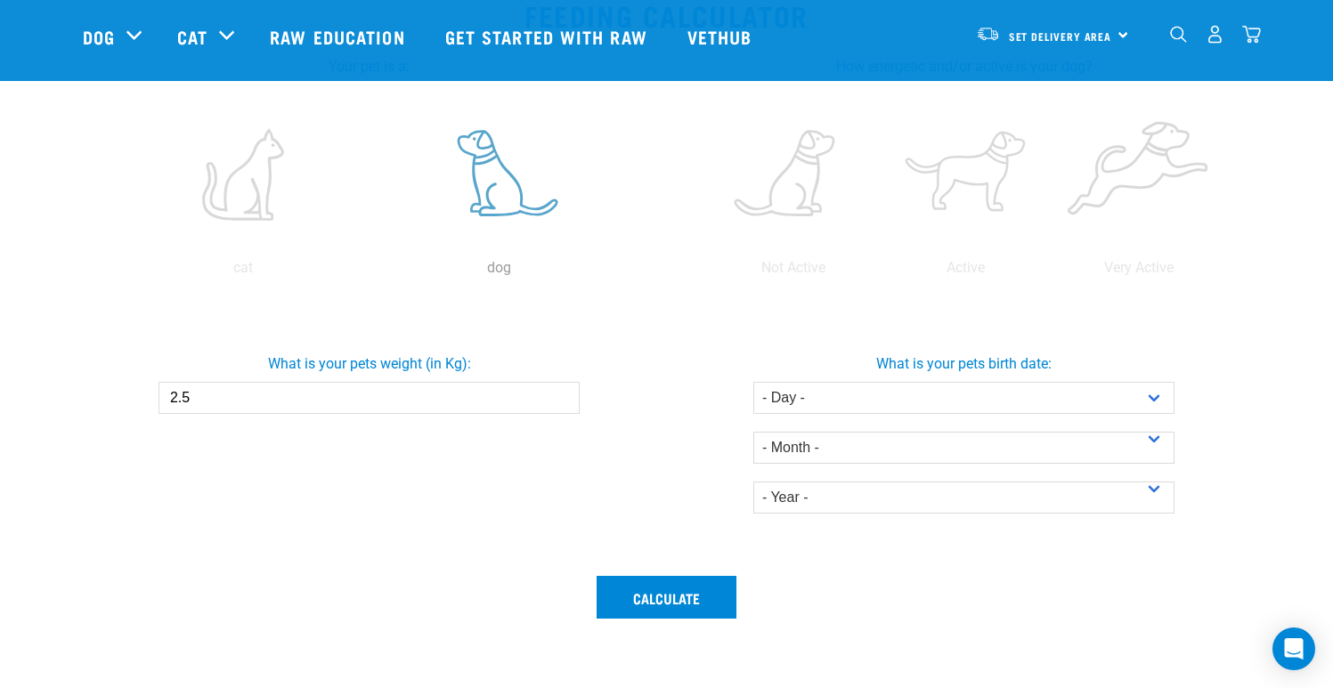
type input "2.5"
click at [522, 204] on label at bounding box center [499, 174] width 248 height 151
click at [371, 272] on input "radio" at bounding box center [371, 272] width 0 height 0
click at [793, 201] on label at bounding box center [793, 174] width 166 height 151
click at [707, 272] on input "radio" at bounding box center [707, 272] width 0 height 0
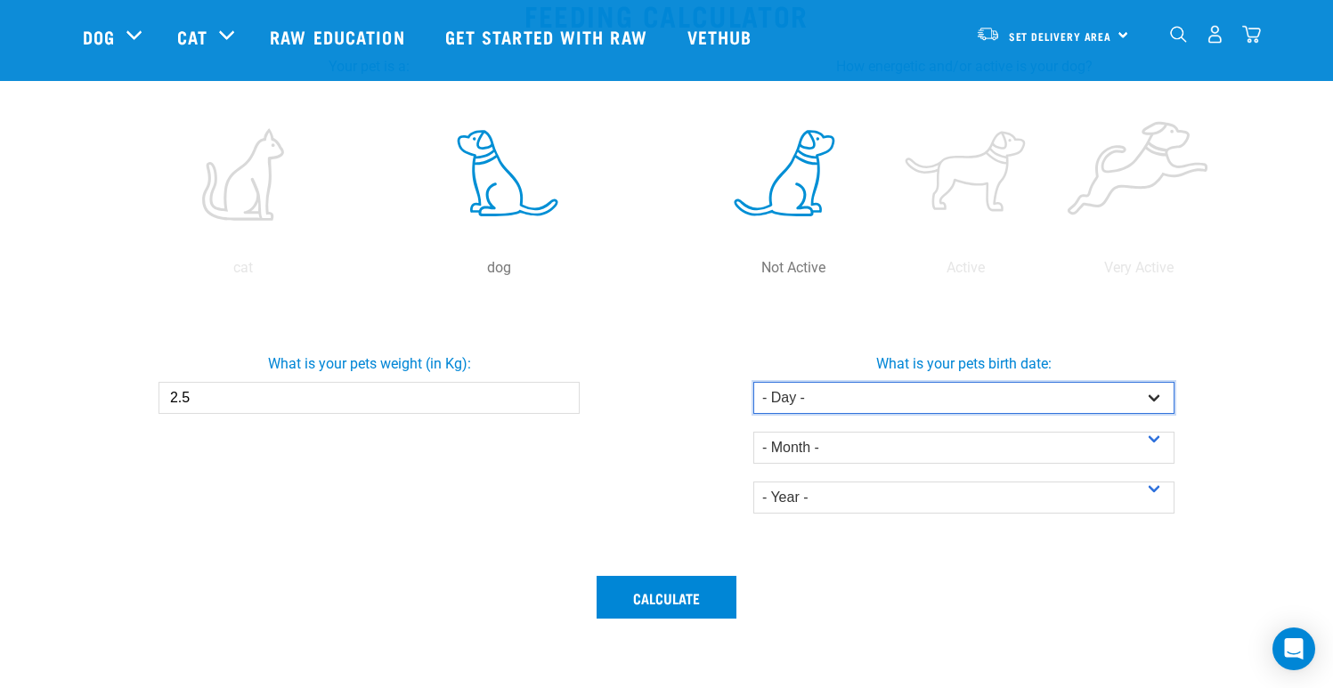
click at [831, 386] on select "- Day - 1 2 3 4 5 6 7 8 9 10 11 12 13 14 15 16 17 18 19 20 21 22 23 24 25 26 27" at bounding box center [963, 398] width 421 height 32
select select "19"
click at [753, 382] on select "- Day - 1 2 3 4 5 6 7 8 9 10 11 12 13 14 15 16 17 18 19 20 21 22 23 24 25 26 27" at bounding box center [963, 398] width 421 height 32
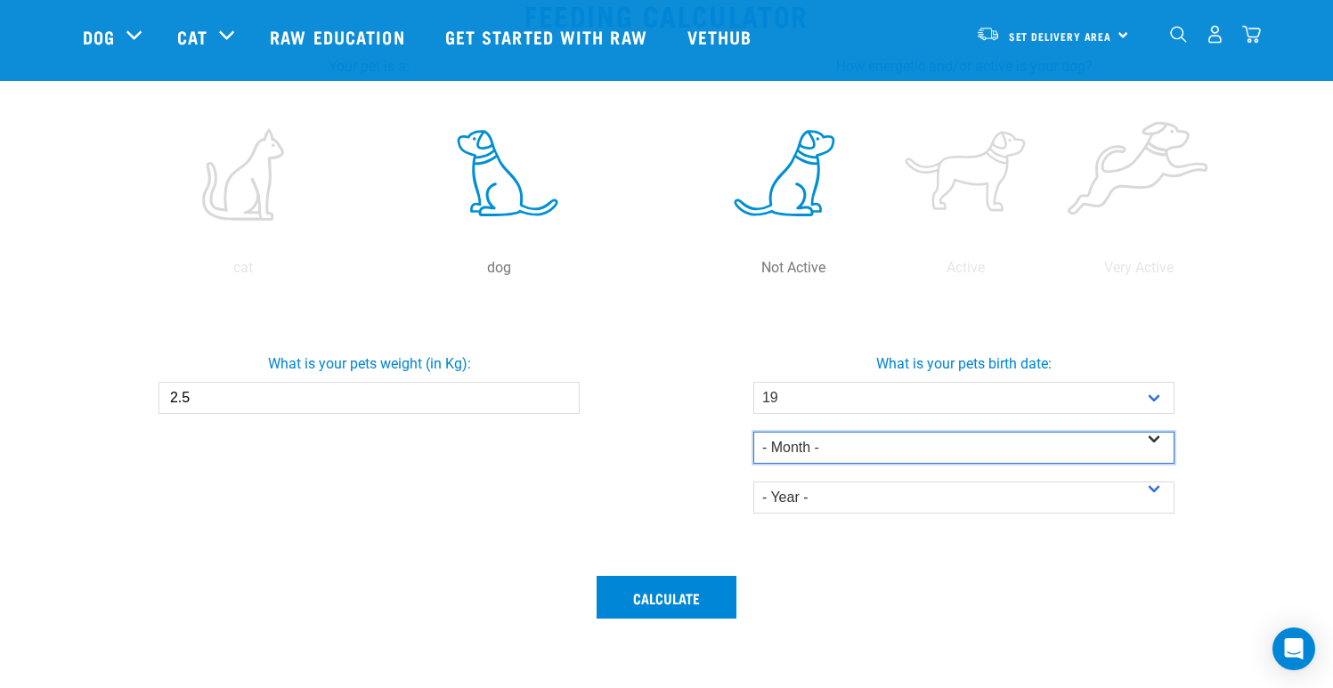
click at [877, 433] on select "- Month - January February March April May June July August September October N…" at bounding box center [963, 448] width 421 height 32
select select "June"
click at [753, 432] on select "- Month - January February March April May June July August September October N…" at bounding box center [963, 448] width 421 height 32
click at [945, 515] on div "What is your pets birth date: - Day - 1 2 3 4 5 6 7 8 9 10 11 12 13 14 15 16 17…" at bounding box center [964, 432] width 602 height 215
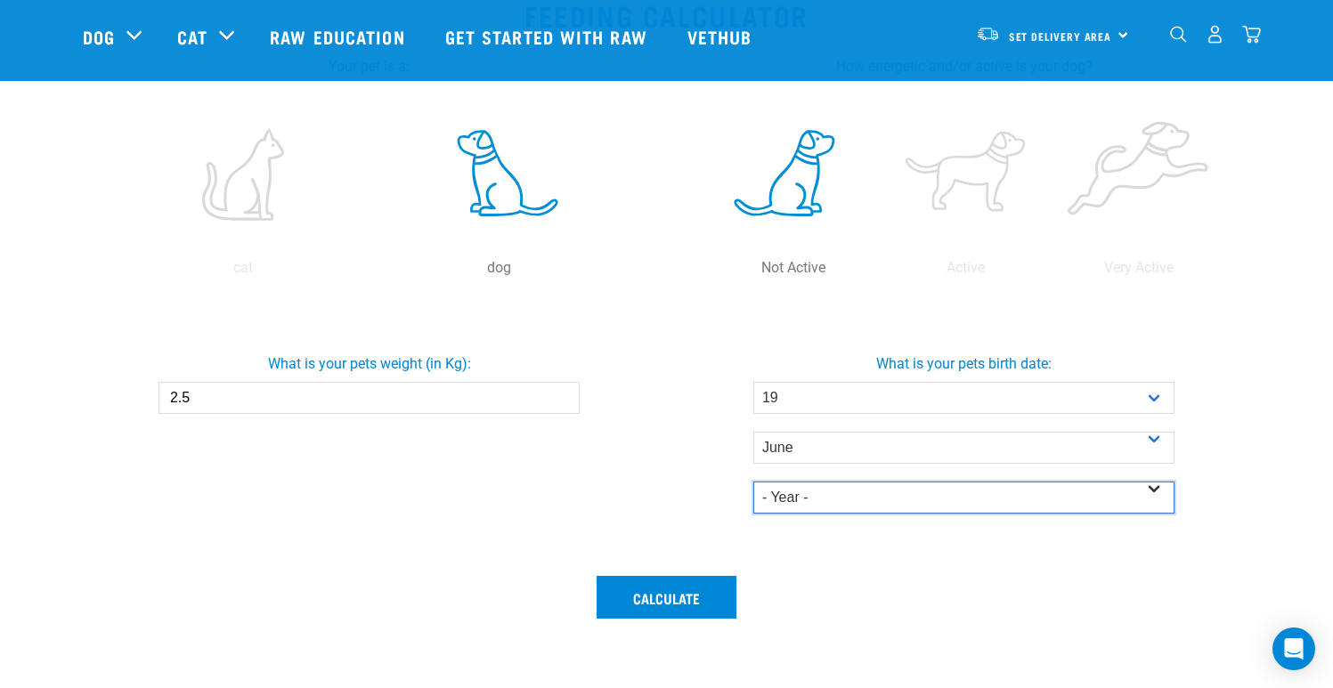
click at [955, 500] on select "- Year - 2025 2024 2023 2022 2021 2020 2019 2018 2017 2016 2015 2014" at bounding box center [963, 498] width 421 height 32
select select "2025"
click at [753, 482] on select "- Year - 2025 2024 2023 2022 2021 2020 2019 2018 2017 2016 2015 2014" at bounding box center [963, 498] width 421 height 32
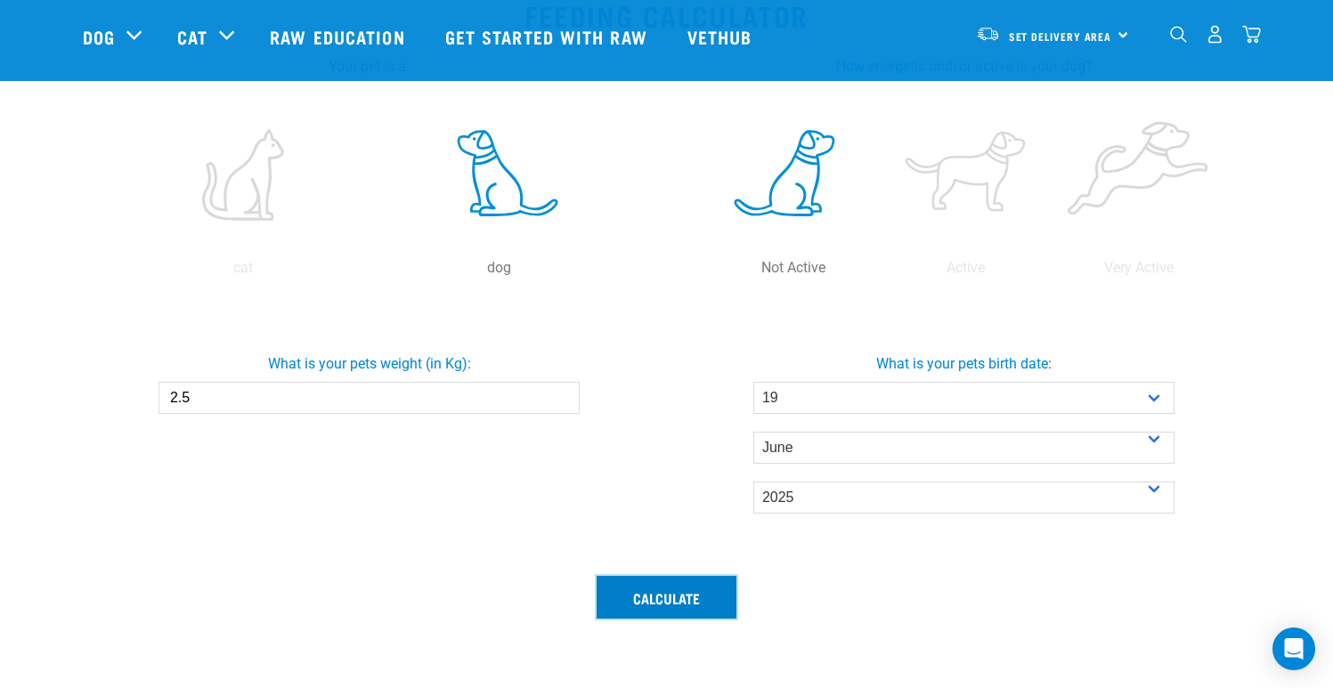
click at [717, 596] on button "Calculate" at bounding box center [666, 597] width 140 height 43
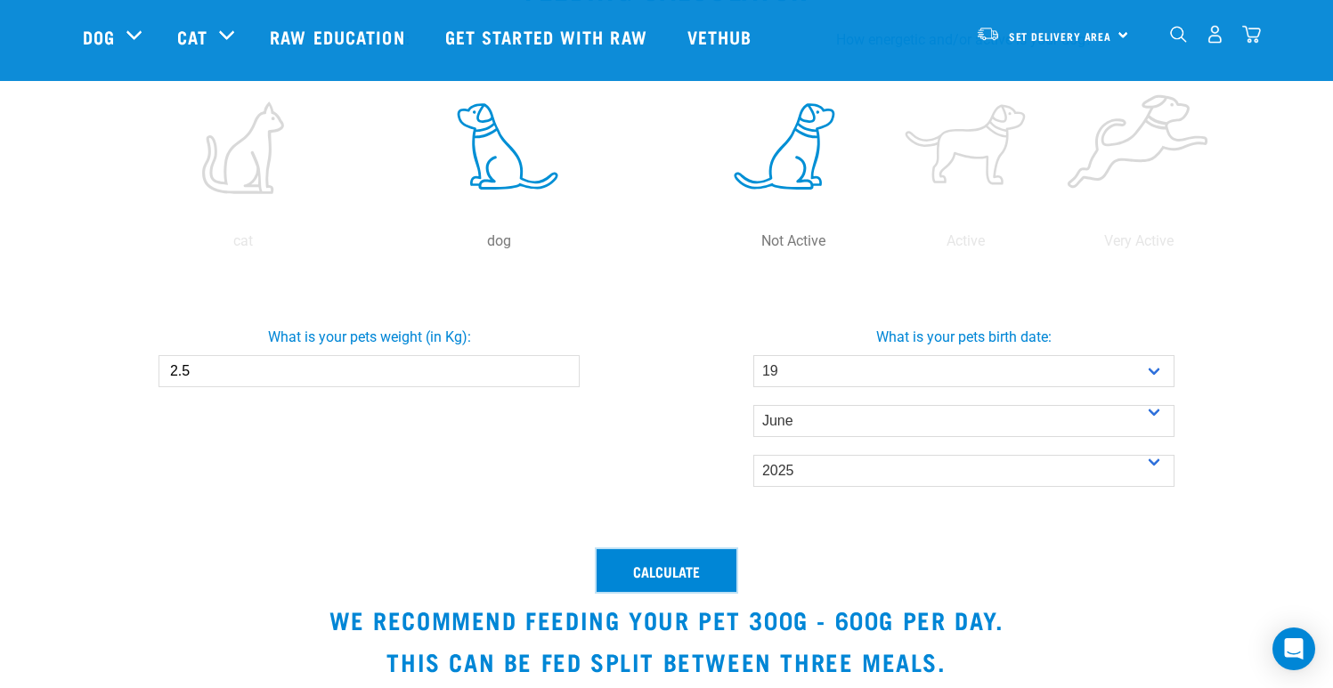
scroll to position [398, 0]
click at [995, 174] on label at bounding box center [966, 146] width 166 height 151
click at [879, 245] on input "radio" at bounding box center [879, 245] width 0 height 0
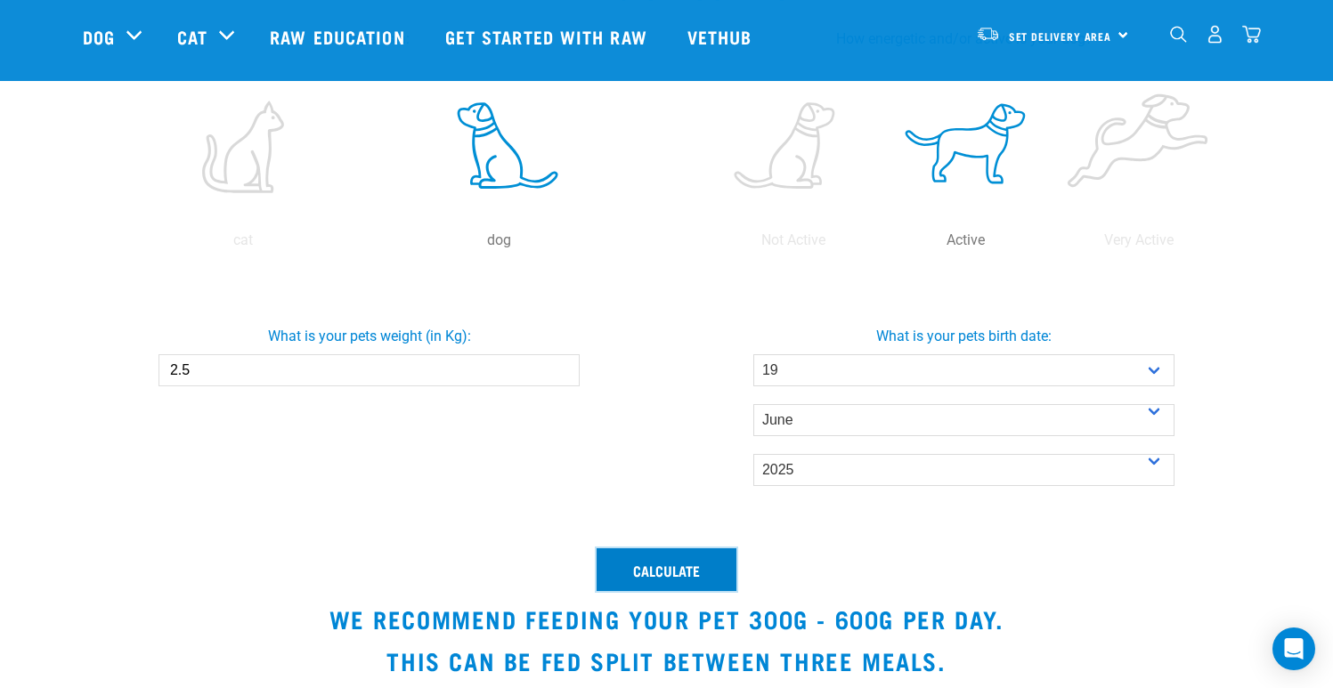
click at [700, 566] on button "Calculate" at bounding box center [666, 569] width 140 height 43
